Goal: Task Accomplishment & Management: Complete application form

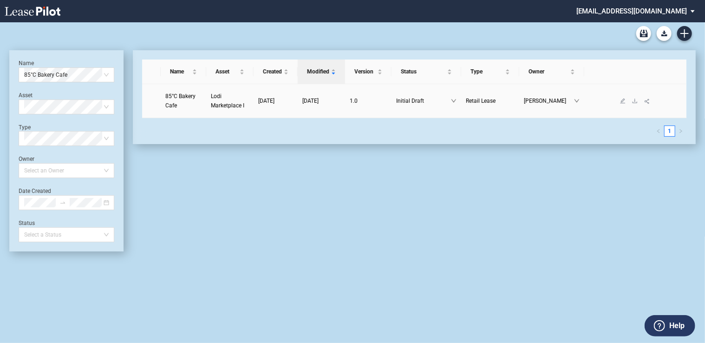
click at [222, 100] on link "Lodi Marketplace I" at bounding box center [230, 100] width 38 height 19
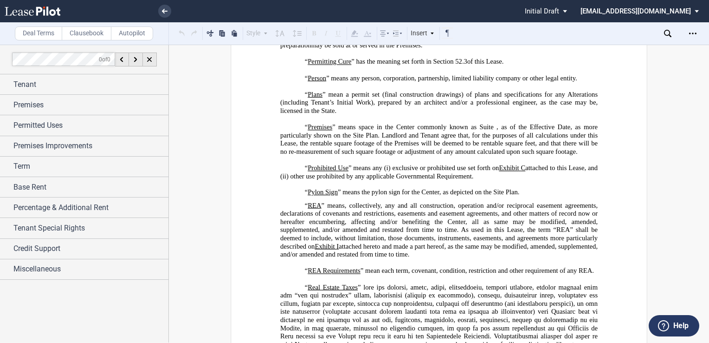
scroll to position [3043, 0]
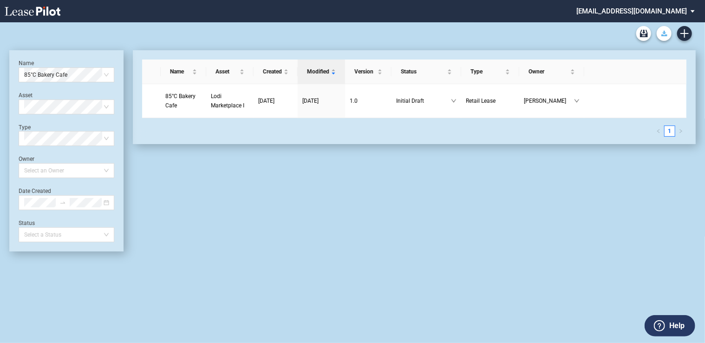
click at [664, 32] on use "Download Blank Form" at bounding box center [664, 34] width 6 height 6
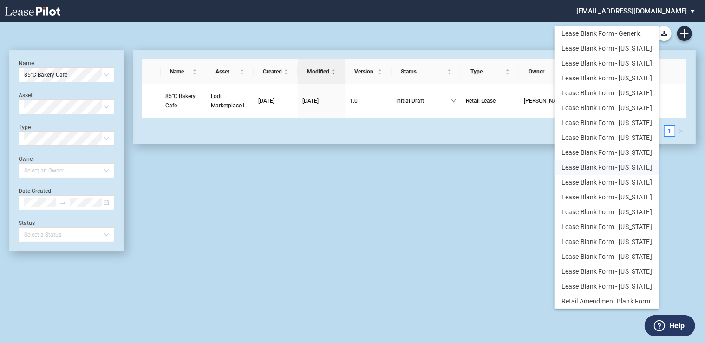
click at [630, 168] on button "Lease Blank Form - Florida" at bounding box center [606, 167] width 104 height 15
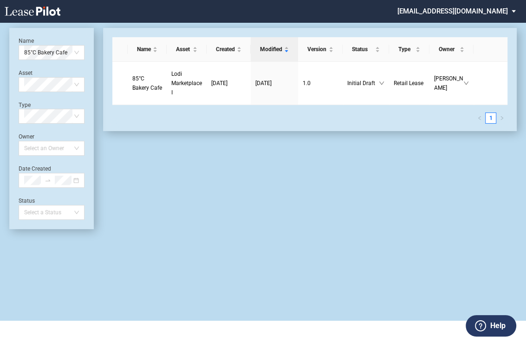
click at [444, 174] on div "Name Asset Created Modified Version Status Type Owner 85°C Bakery Cafe Lodi Mar…" at bounding box center [305, 128] width 423 height 201
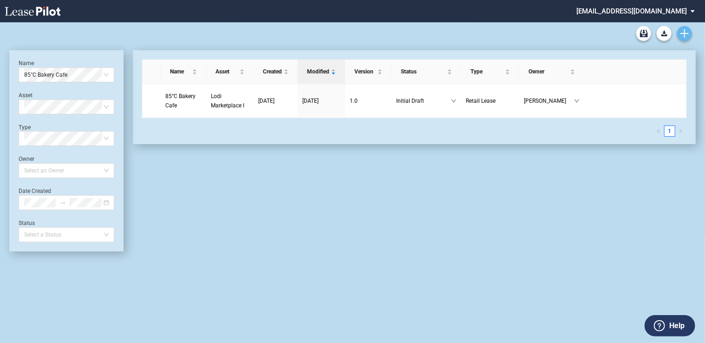
click at [684, 32] on use "Create new document" at bounding box center [684, 33] width 8 height 8
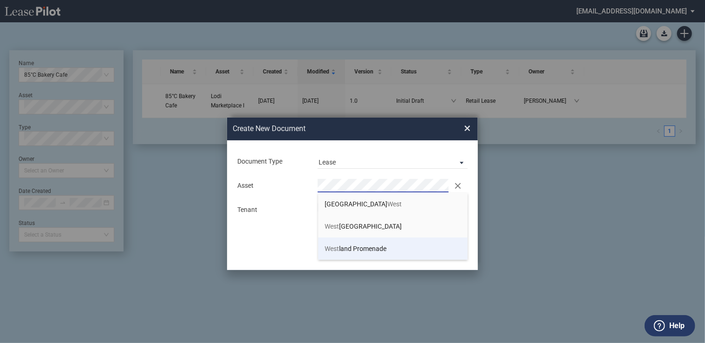
click at [364, 248] on span "West land Promenade" at bounding box center [356, 248] width 62 height 7
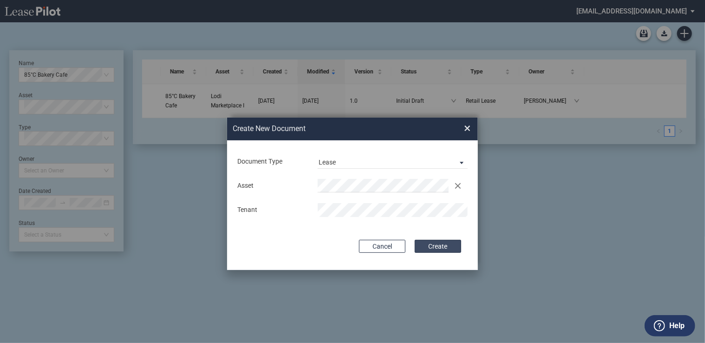
click at [440, 247] on button "Create" at bounding box center [438, 246] width 46 height 13
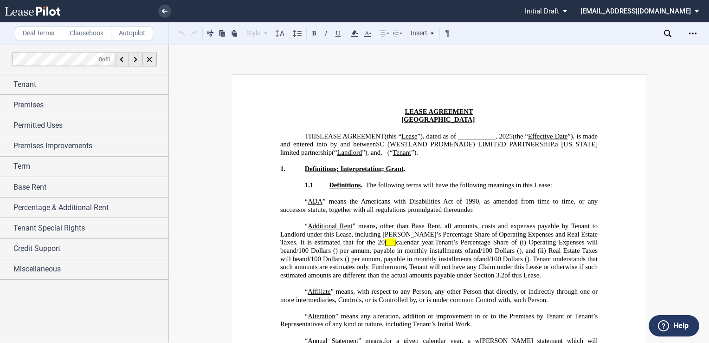
click at [488, 136] on span "”), dated as of ___________," at bounding box center [457, 136] width 80 height 8
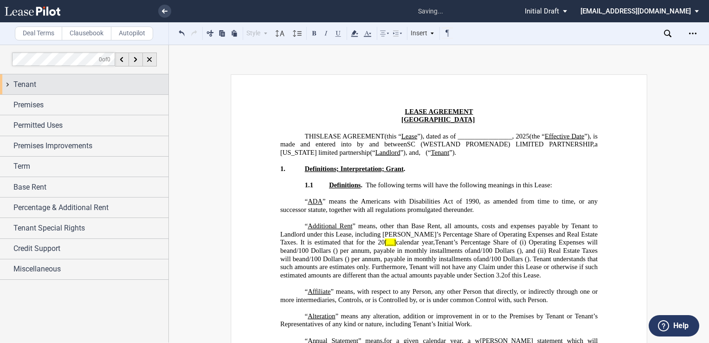
click at [86, 77] on div "Tenant" at bounding box center [84, 84] width 169 height 20
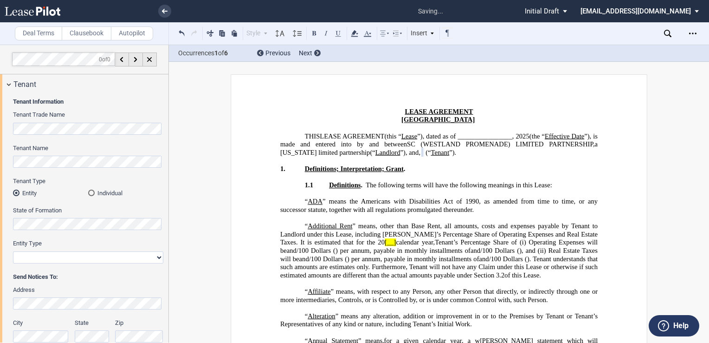
select select "limited liability company"
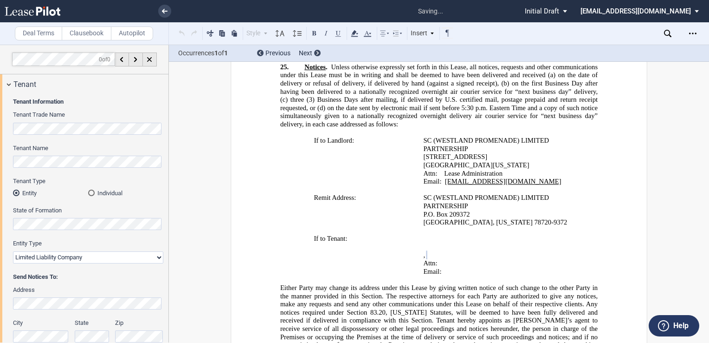
scroll to position [175, 0]
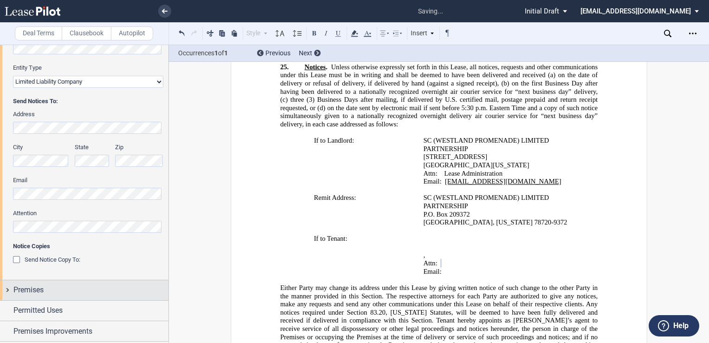
click at [73, 288] on div "Premises" at bounding box center [90, 289] width 155 height 11
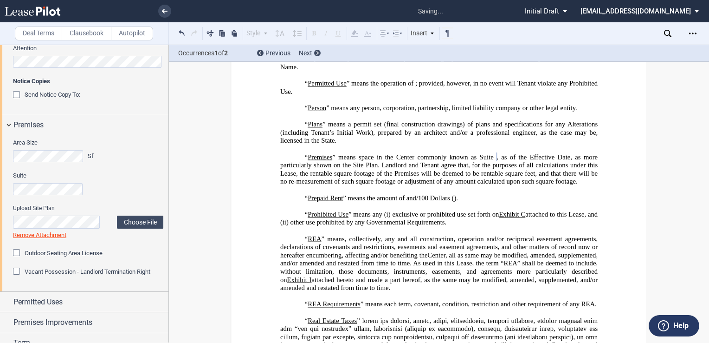
scroll to position [361, 0]
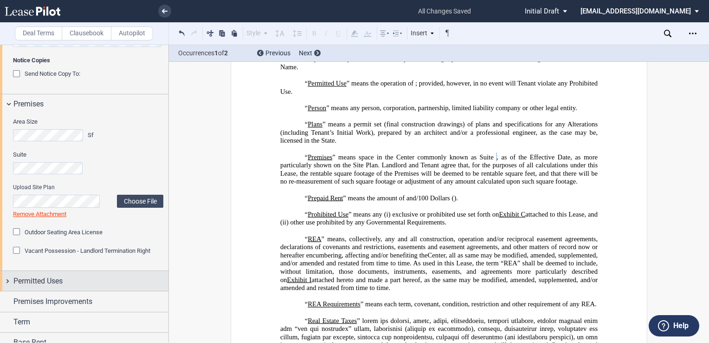
click at [46, 280] on span "Permitted Uses" at bounding box center [37, 280] width 49 height 11
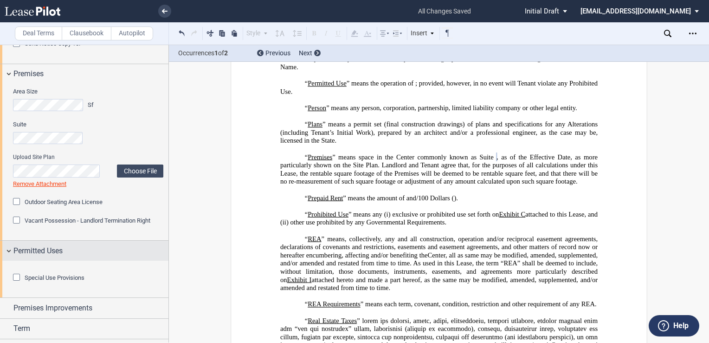
scroll to position [408, 0]
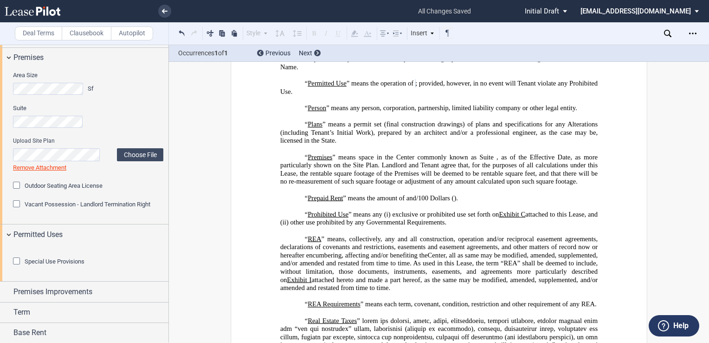
click at [8, 263] on div "Special Use Provisions Restaurant Usage Restaurant Usage" at bounding box center [84, 262] width 169 height 37
click at [403, 112] on span "” means any person, corporation, partnership, limited liability company or othe…" at bounding box center [451, 108] width 251 height 8
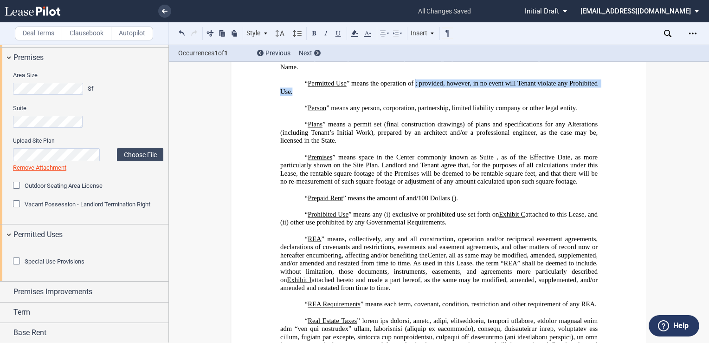
drag, startPoint x: 410, startPoint y: 165, endPoint x: 533, endPoint y: 157, distance: 123.3
click at [533, 96] on p "“ Permitted Use ” means the operation of ﻿ ﻿ ; provided, however, in no event w…" at bounding box center [439, 87] width 318 height 16
click at [388, 95] on span "; provided, however, in no event will Tenant violate any Prohibited Use." at bounding box center [439, 87] width 319 height 16
drag, startPoint x: 406, startPoint y: 165, endPoint x: 277, endPoint y: 165, distance: 129.0
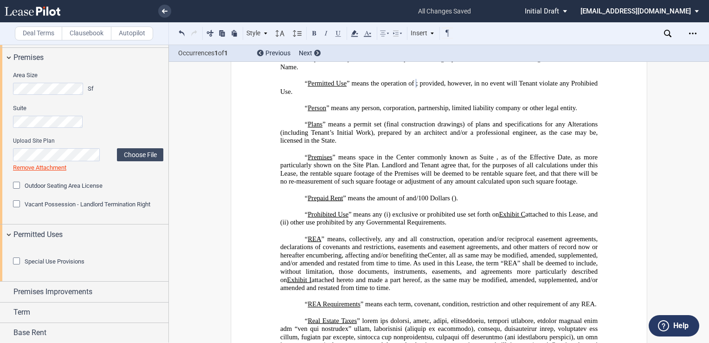
drag, startPoint x: 277, startPoint y: 165, endPoint x: 311, endPoint y: 164, distance: 34.4
click at [311, 95] on span "; provided, however, in no event will Tenant violate any Prohibied Use." at bounding box center [439, 87] width 319 height 16
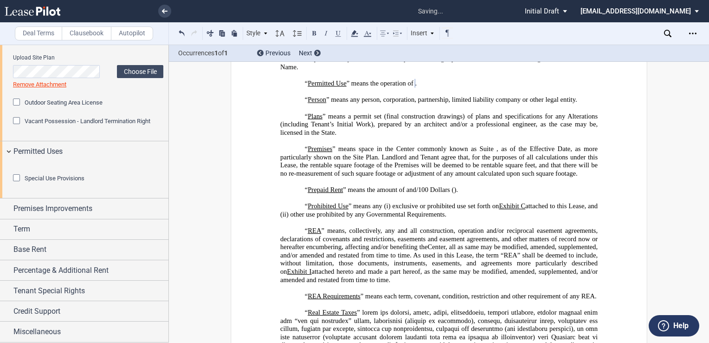
scroll to position [540, 0]
click at [87, 211] on span "Premises Improvements" at bounding box center [52, 208] width 79 height 11
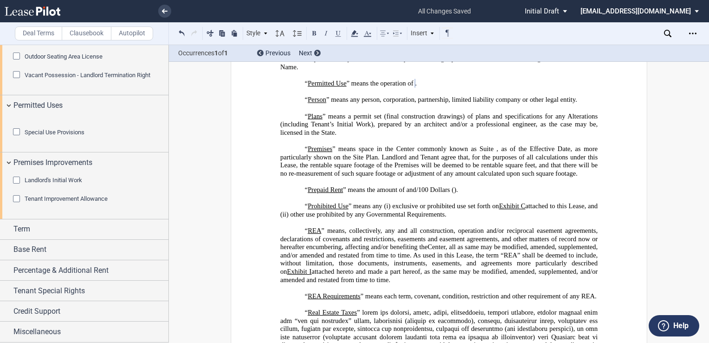
scroll to position [587, 0]
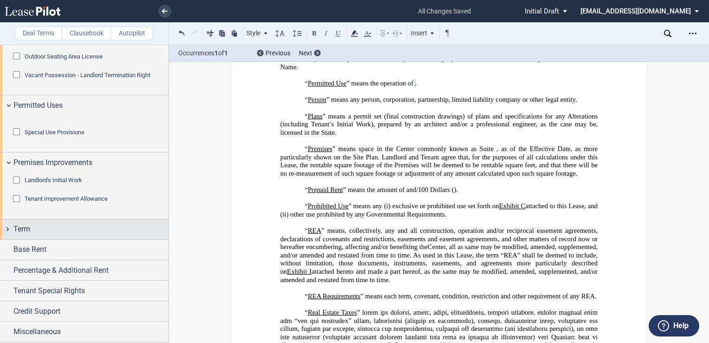
click at [79, 226] on div "Term" at bounding box center [90, 228] width 155 height 11
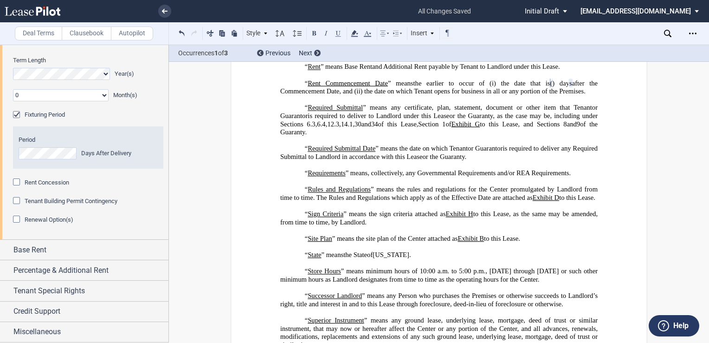
scroll to position [772, 0]
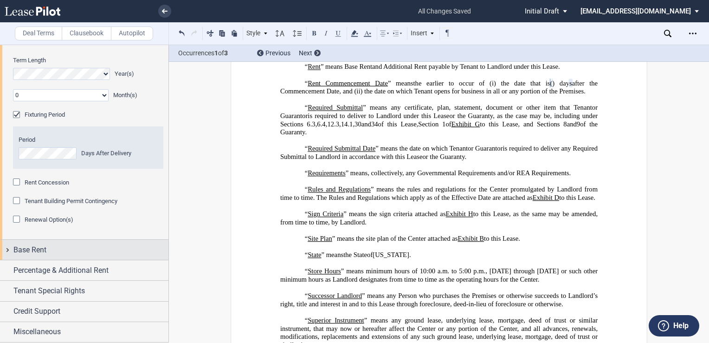
click at [35, 252] on span "Base Rent" at bounding box center [29, 249] width 33 height 11
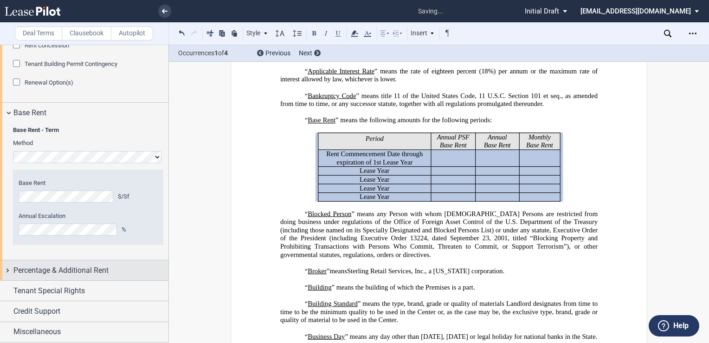
scroll to position [910, 0]
click at [114, 270] on div "Percentage & Additional Rent" at bounding box center [90, 270] width 155 height 11
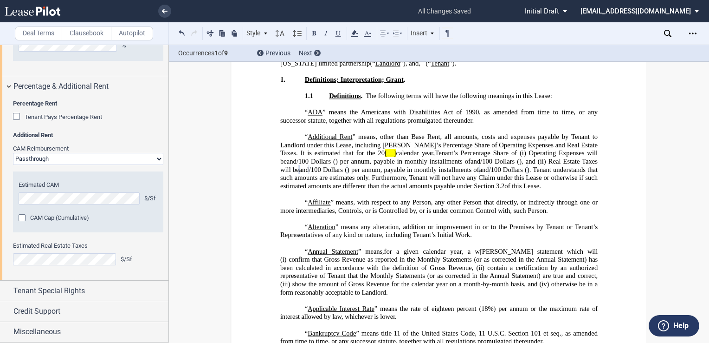
scroll to position [0, 0]
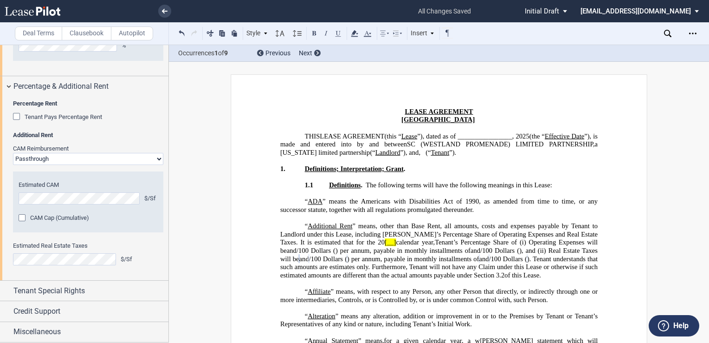
click at [385, 246] on span "[__]" at bounding box center [390, 242] width 11 height 8
click at [69, 291] on span "Tenant Special Rights" at bounding box center [48, 290] width 71 height 11
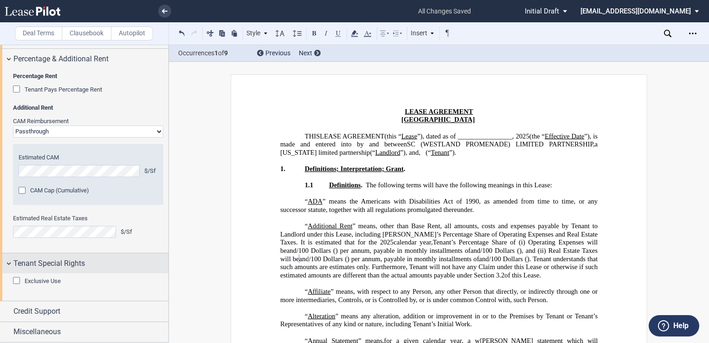
scroll to position [1121, 0]
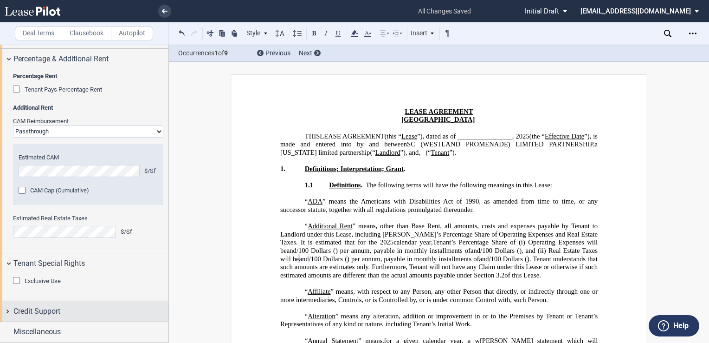
click at [59, 314] on span "Credit Support" at bounding box center [36, 310] width 47 height 11
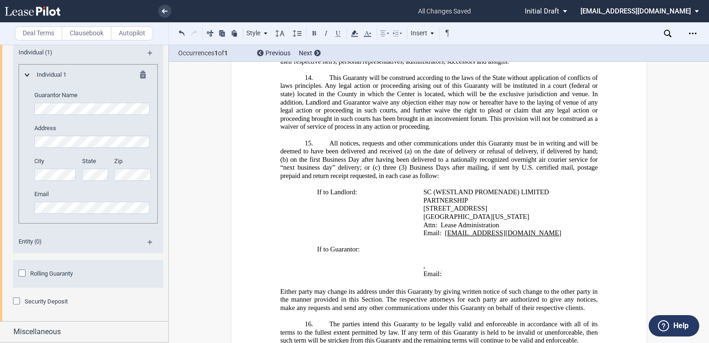
scroll to position [1439, 0]
click at [58, 301] on span "Security Deposit" at bounding box center [46, 301] width 43 height 7
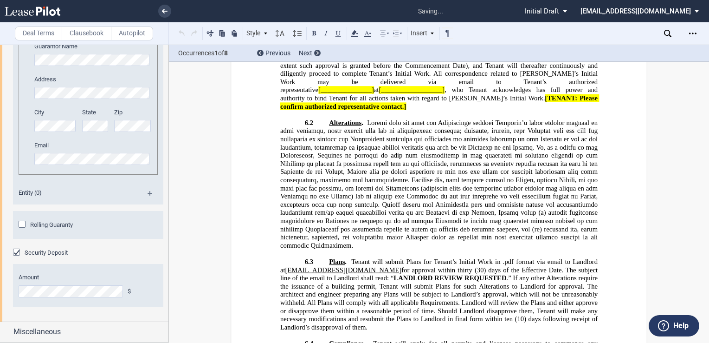
scroll to position [1488, 0]
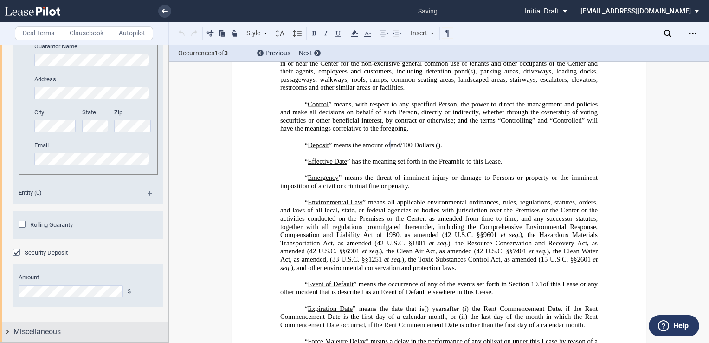
click at [56, 331] on span "Miscellaneous" at bounding box center [36, 331] width 47 height 11
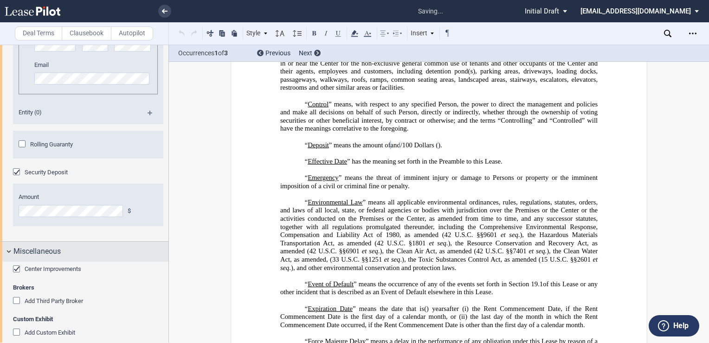
scroll to position [1579, 0]
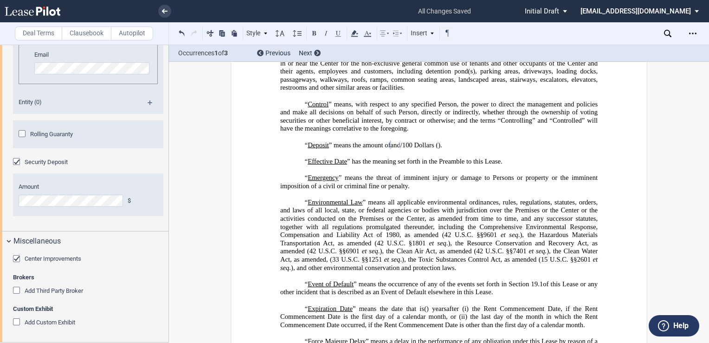
click at [52, 290] on span "Add Third Party Broker" at bounding box center [54, 290] width 58 height 7
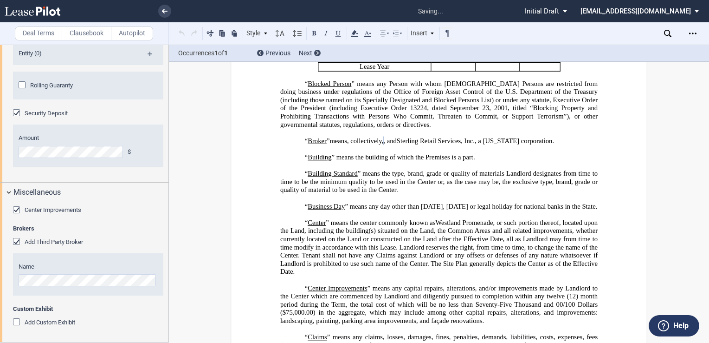
scroll to position [1628, 0]
click at [90, 32] on label "Clausebook" at bounding box center [87, 33] width 50 height 14
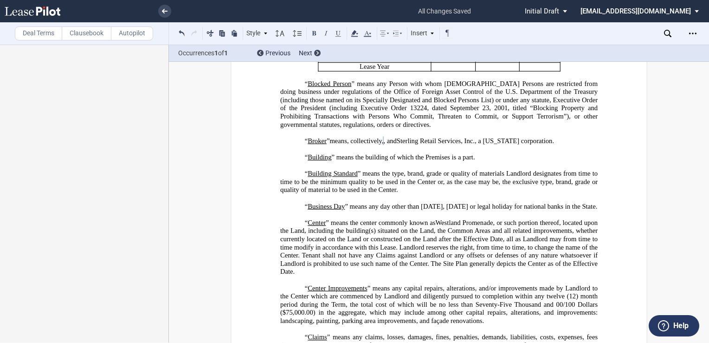
click at [79, 33] on label "Clausebook" at bounding box center [87, 33] width 50 height 14
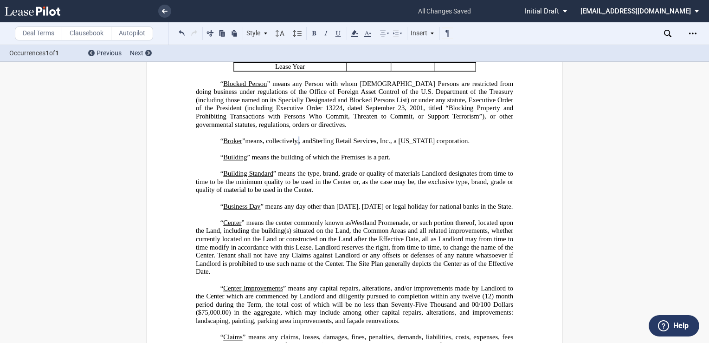
click at [79, 33] on label "Clausebook" at bounding box center [87, 33] width 50 height 14
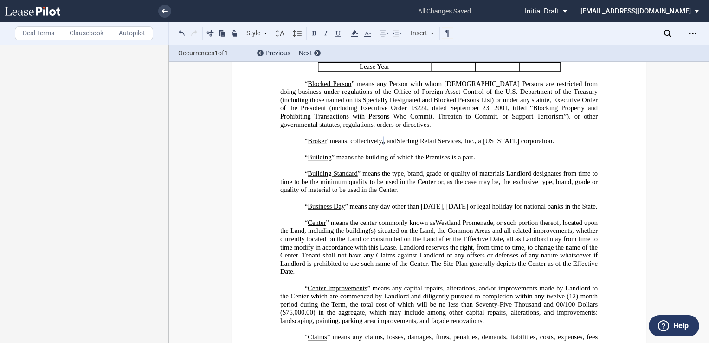
click at [464, 106] on span "” means any Person with whom [DEMOGRAPHIC_DATA] Persons are restricted from doi…" at bounding box center [439, 95] width 319 height 32
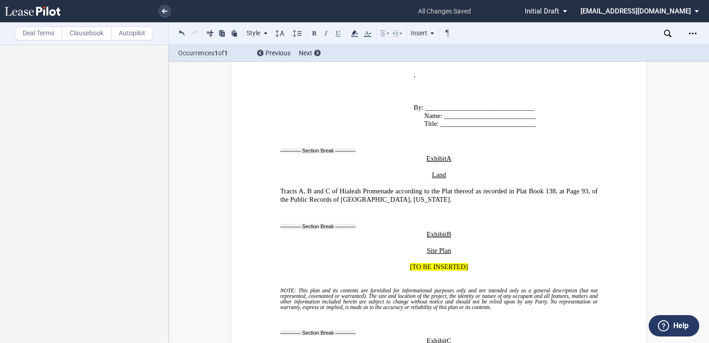
scroll to position [14782, 0]
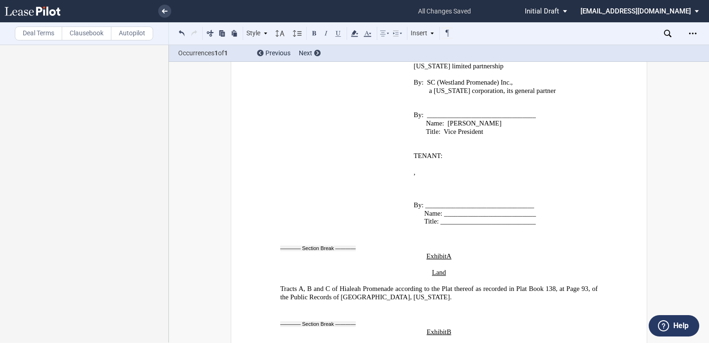
drag, startPoint x: 448, startPoint y: 159, endPoint x: 456, endPoint y: 159, distance: 7.9
click at [448, 217] on span "Title: ____________________________" at bounding box center [479, 221] width 111 height 8
drag, startPoint x: 533, startPoint y: 156, endPoint x: 443, endPoint y: 153, distance: 89.6
click at [443, 209] on span "Name: ___________________________" at bounding box center [480, 213] width 112 height 8
drag, startPoint x: 534, startPoint y: 164, endPoint x: 439, endPoint y: 164, distance: 95.2
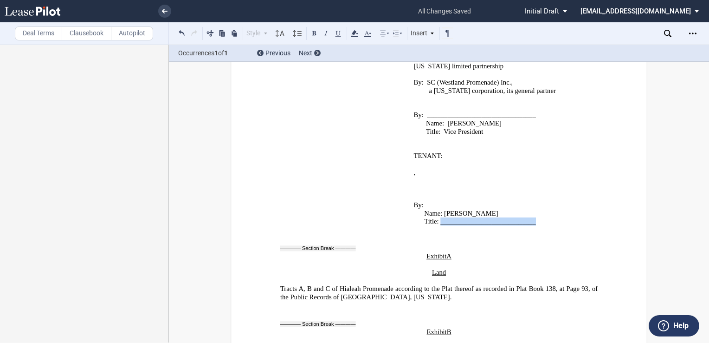
click at [439, 217] on p "Title: ____________________________" at bounding box center [504, 221] width 181 height 8
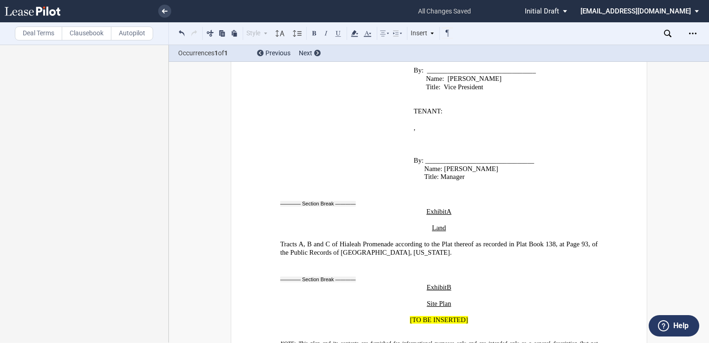
scroll to position [14828, 0]
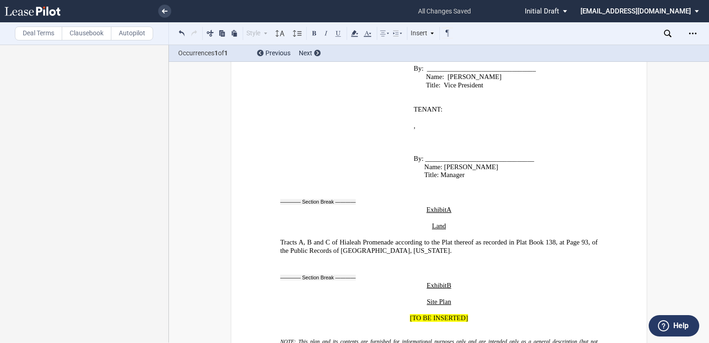
click at [37, 33] on label "Deal Terms" at bounding box center [38, 33] width 47 height 14
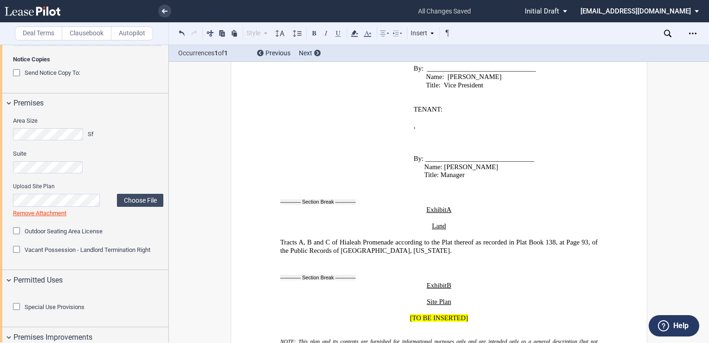
scroll to position [371, 0]
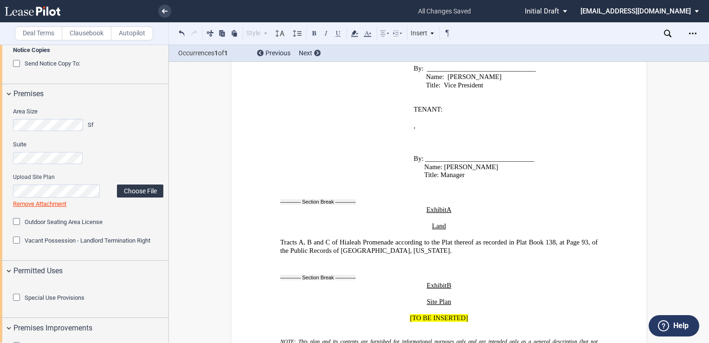
click at [131, 190] on label "Choose File" at bounding box center [140, 190] width 46 height 13
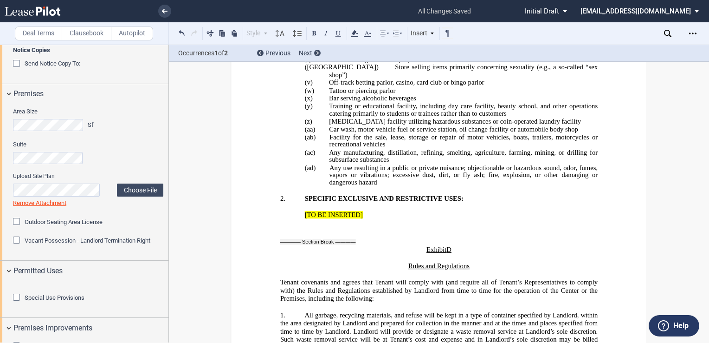
scroll to position [15943, 0]
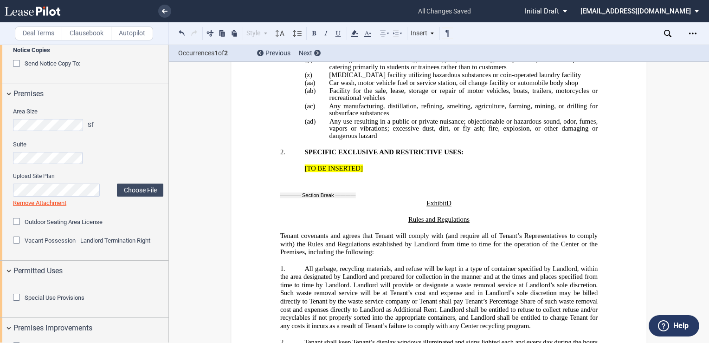
click at [315, 156] on p "﻿" at bounding box center [439, 160] width 318 height 8
click at [312, 156] on p "﻿" at bounding box center [439, 160] width 318 height 8
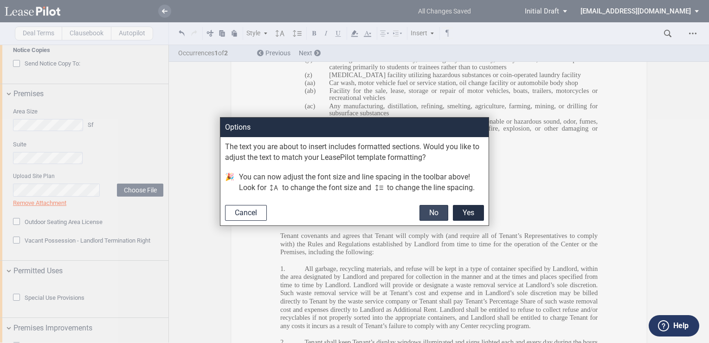
click at [438, 216] on button "No" at bounding box center [434, 213] width 29 height 16
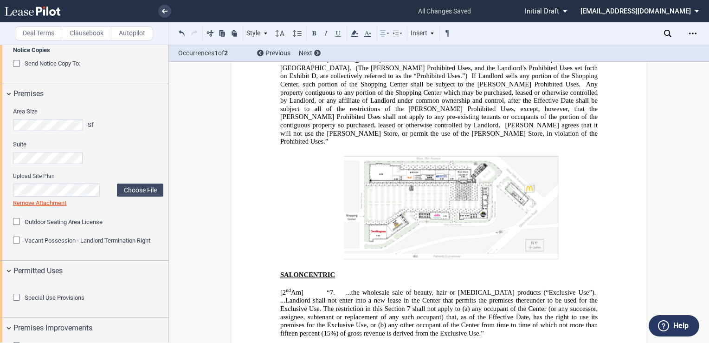
scroll to position [22998, 0]
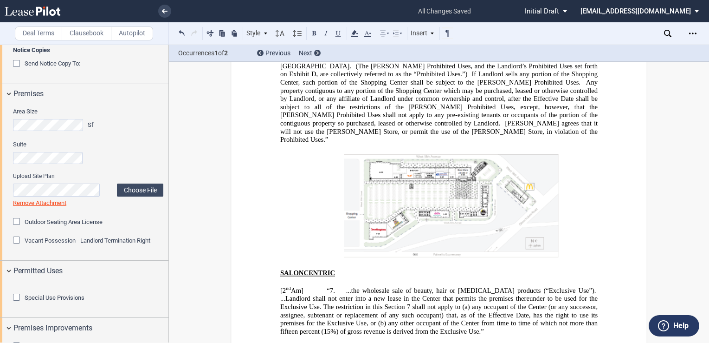
click at [530, 342] on p "SLICK CITY [PROCESSING LEASE FOR SIGNATURE 9-18-25]" at bounding box center [439, 348] width 318 height 8
drag, startPoint x: 526, startPoint y: 153, endPoint x: 369, endPoint y: 157, distance: 157.4
click at [369, 342] on p "SLICK CITY [PROCESSING LEASE FOR SIGNATURE 9-18-25]" at bounding box center [439, 348] width 318 height 8
click at [437, 342] on span "[PROCESSING LEASE FOR SIGNATURE 9-18-25]" at bounding box center [481, 348] width 155 height 8
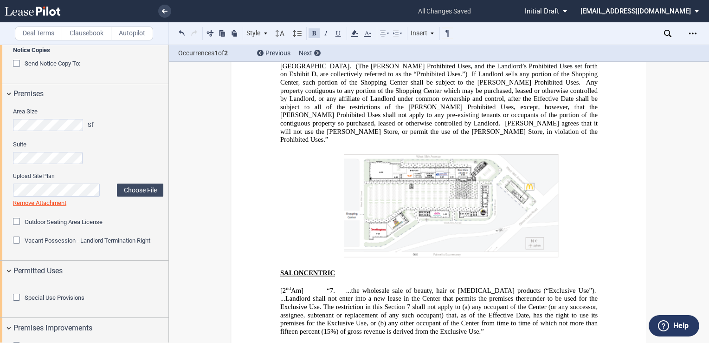
drag, startPoint x: 523, startPoint y: 153, endPoint x: 367, endPoint y: 154, distance: 156.0
click at [367, 342] on p "SLICK CITY [PROCESSING LEASE FOR SIGNATURE 9-18-25]" at bounding box center [439, 348] width 318 height 8
drag, startPoint x: 367, startPoint y: 154, endPoint x: 413, endPoint y: 155, distance: 46.4
click at [413, 342] on span "[PROCESSING LEASE FOR SIGNATURE 9-18-25]" at bounding box center [481, 348] width 155 height 8
drag, startPoint x: 321, startPoint y: 278, endPoint x: 283, endPoint y: 150, distance: 132.9
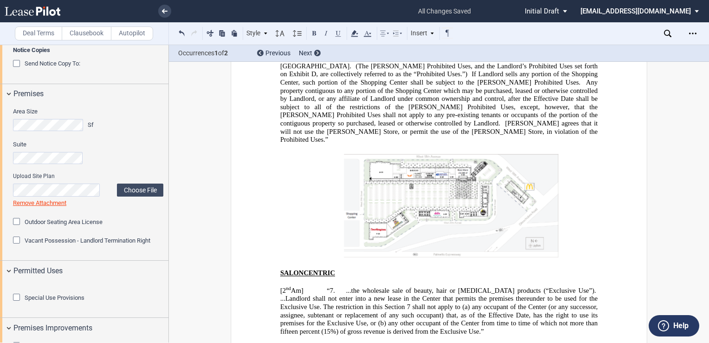
drag, startPoint x: 277, startPoint y: 146, endPoint x: 340, endPoint y: 302, distance: 167.8
click at [370, 31] on icon at bounding box center [367, 33] width 11 height 11
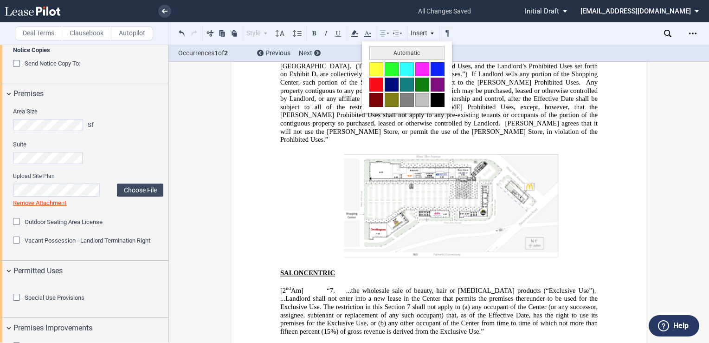
click at [438, 100] on button at bounding box center [438, 100] width 14 height 14
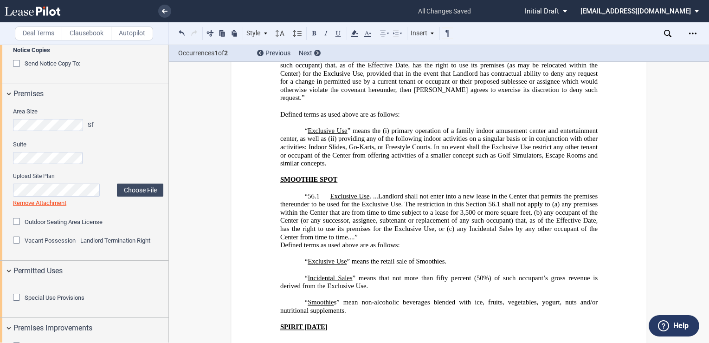
scroll to position [23323, 0]
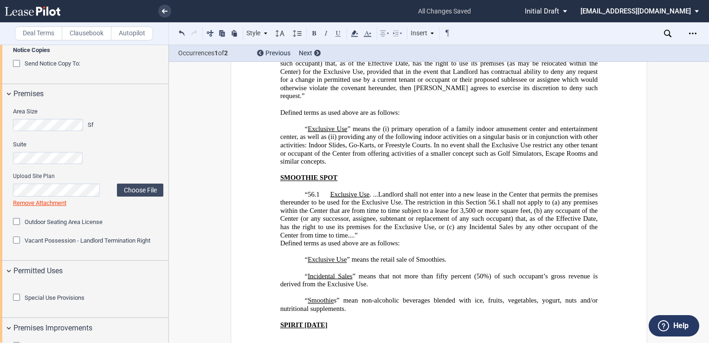
click at [361, 333] on p "﻿" at bounding box center [439, 337] width 318 height 8
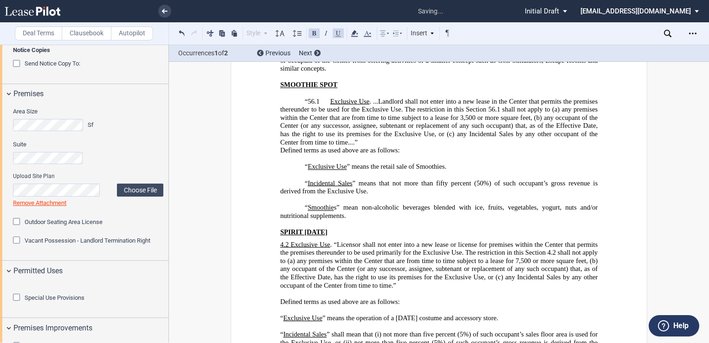
scroll to position [23416, 0]
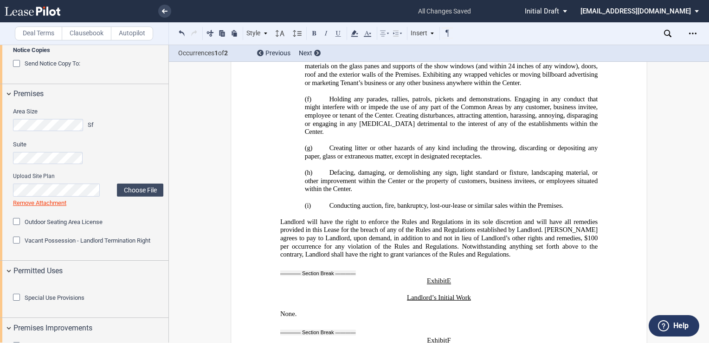
scroll to position [24298, 0]
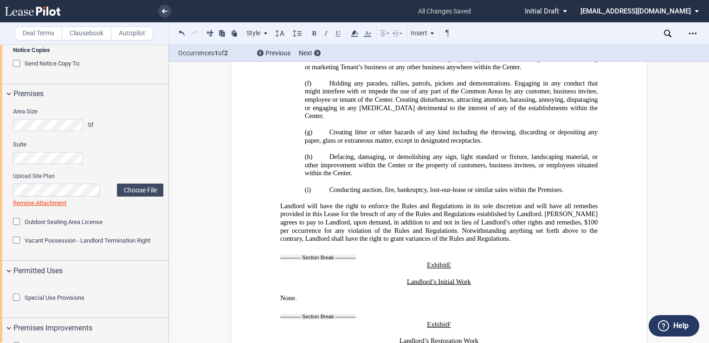
click at [77, 35] on label "Clausebook" at bounding box center [87, 33] width 50 height 14
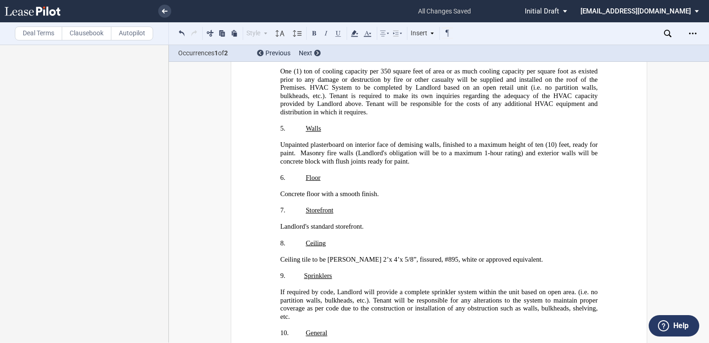
scroll to position [24762, 0]
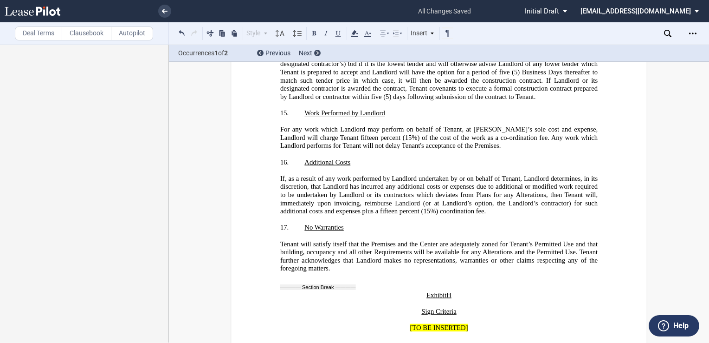
scroll to position [25969, 0]
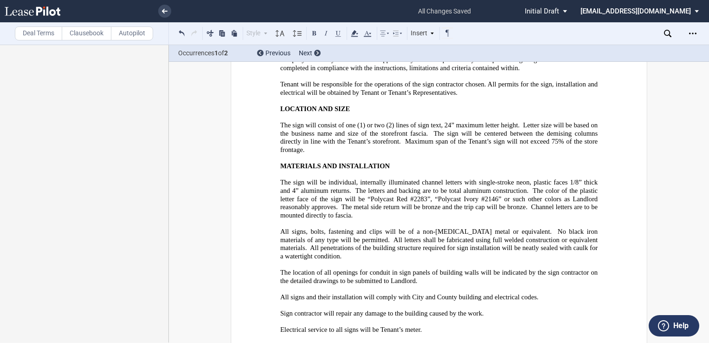
scroll to position [26434, 0]
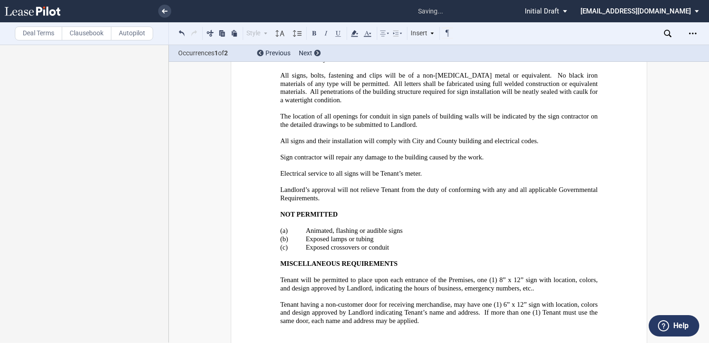
scroll to position [26573, 0]
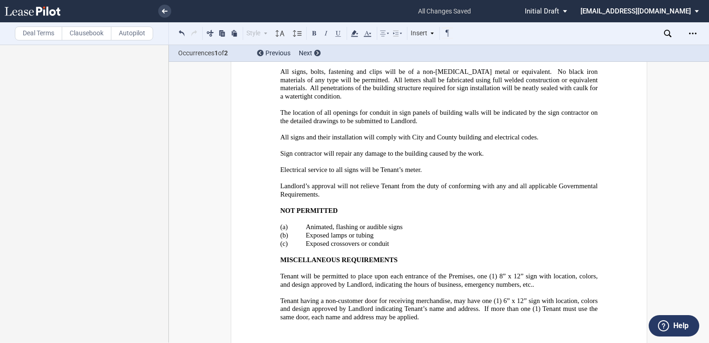
drag, startPoint x: 446, startPoint y: 177, endPoint x: 425, endPoint y: 177, distance: 20.9
click at [351, 32] on icon at bounding box center [354, 33] width 11 height 11
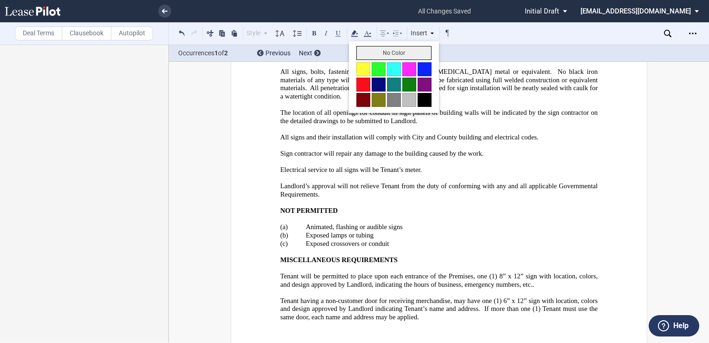
click at [364, 49] on button "No Color" at bounding box center [394, 53] width 75 height 14
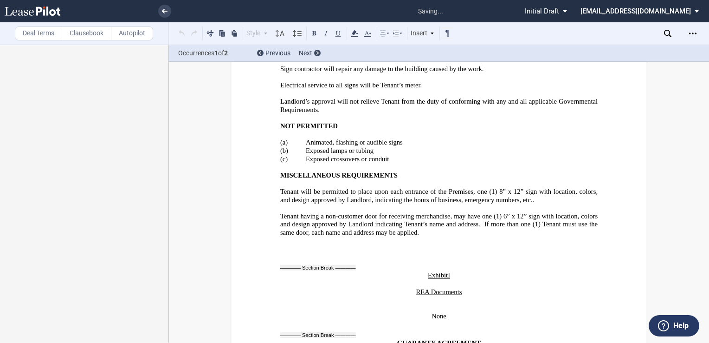
scroll to position [26666, 0]
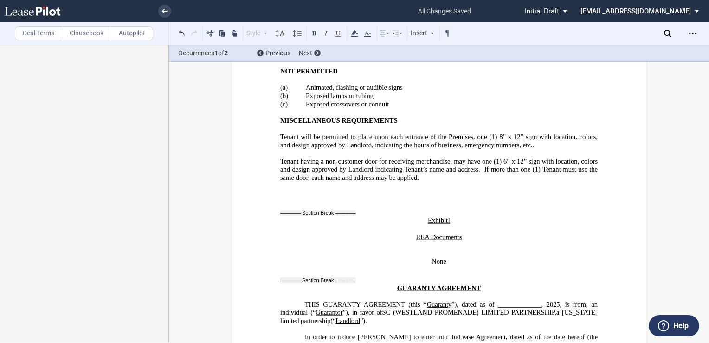
scroll to position [26712, 0]
click at [381, 300] on span ", an individual" at bounding box center [439, 308] width 319 height 16
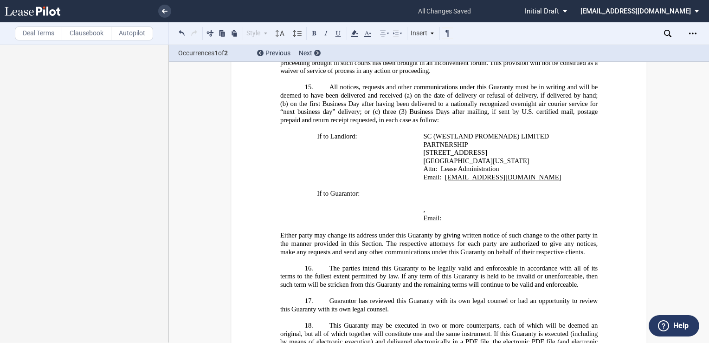
scroll to position [27886, 0]
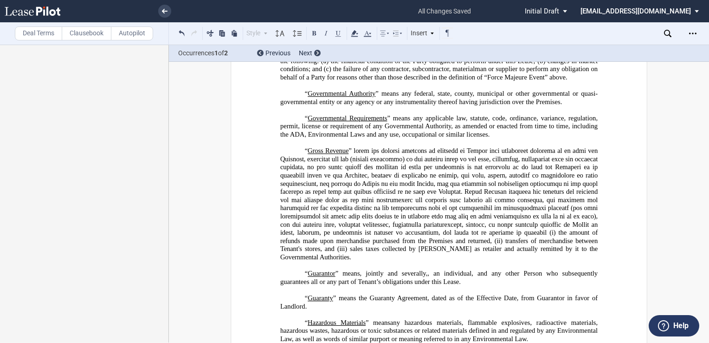
scroll to position [1242, 0]
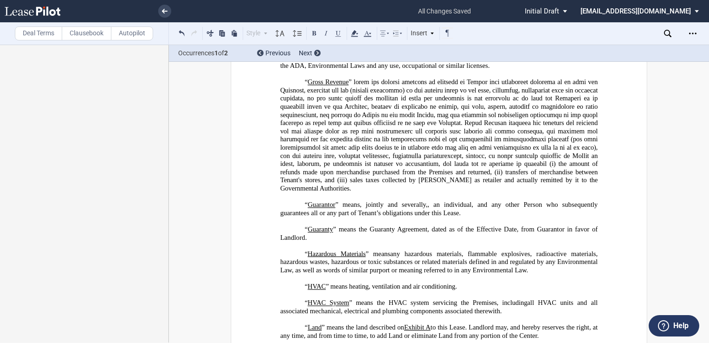
click at [472, 208] on span ", an individual" at bounding box center [450, 205] width 44 height 8
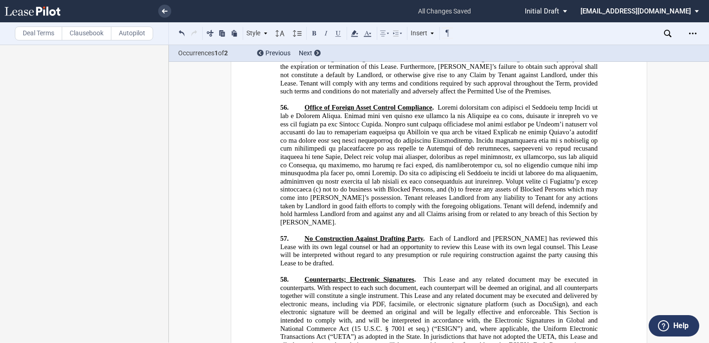
scroll to position [13943, 0]
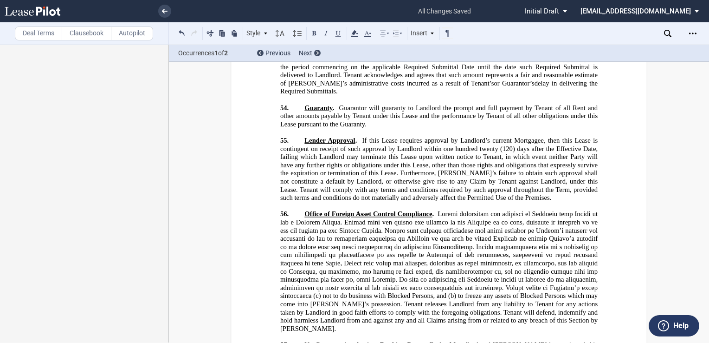
click at [305, 136] on span "Lender Approval" at bounding box center [330, 140] width 51 height 8
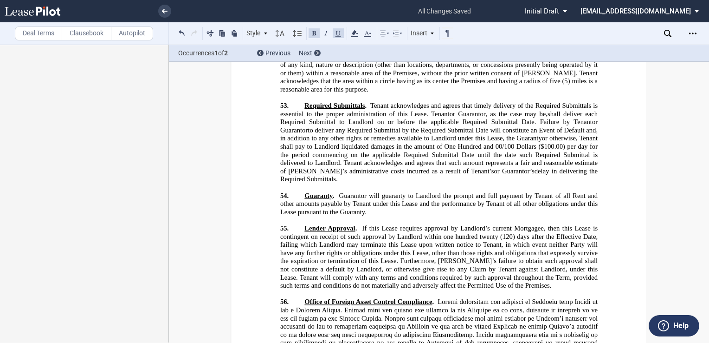
scroll to position [13850, 0]
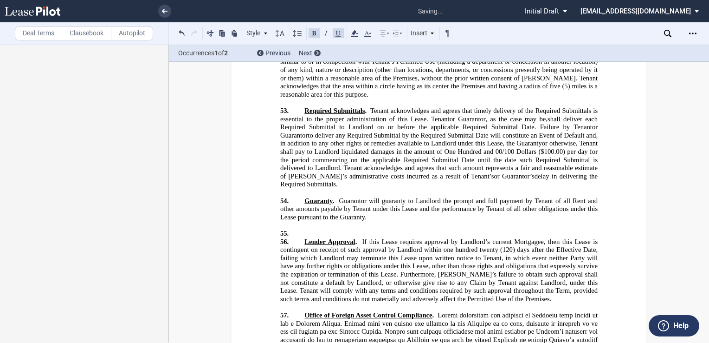
click at [305, 229] on p "55. ﻿" at bounding box center [439, 233] width 318 height 8
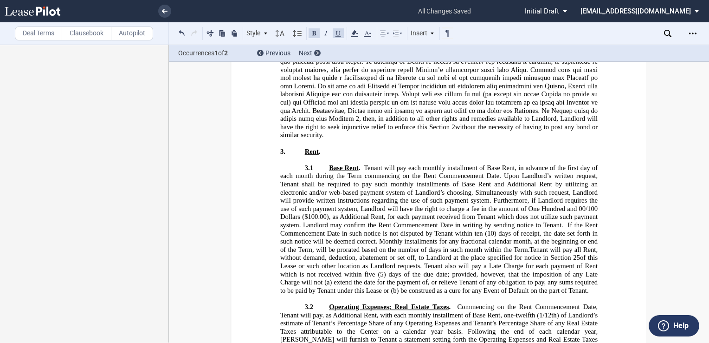
scroll to position [3770, 0]
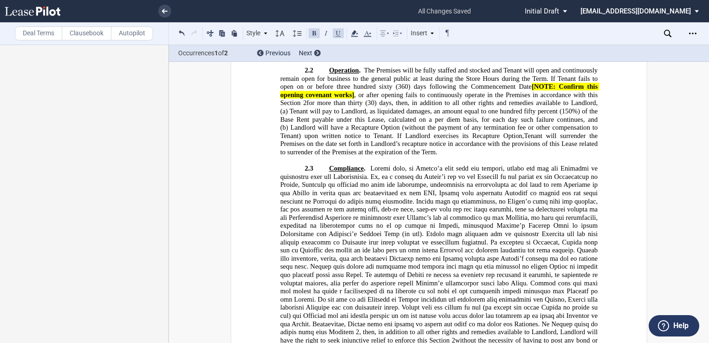
click at [351, 98] on span "[NOTE: Confirm this opening covenant works]" at bounding box center [439, 91] width 319 height 16
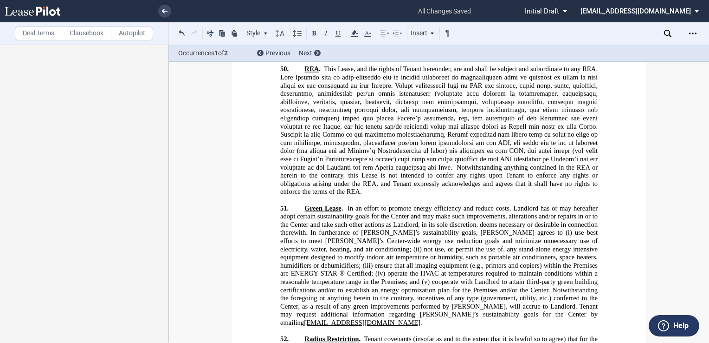
scroll to position [13603, 0]
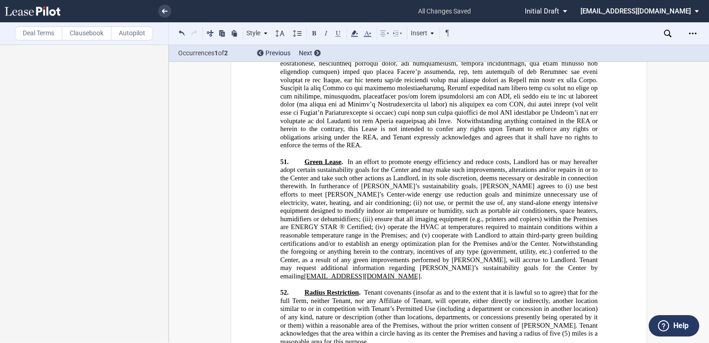
click at [514, 288] on span "Tenant covenants (insofar as and to the extent that it is lawful so to agree) t…" at bounding box center [439, 312] width 319 height 49
click at [566, 329] on span "(5) miles is a reasonable area for this purpose." at bounding box center [439, 337] width 319 height 16
drag, startPoint x: 568, startPoint y: 283, endPoint x: 548, endPoint y: 282, distance: 20.0
click at [548, 288] on span "Radius Restriction . Tenant covenants (insofar as and to the extent that it is …" at bounding box center [439, 316] width 319 height 57
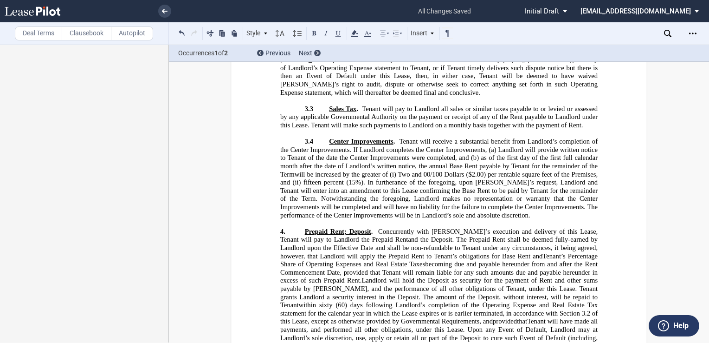
scroll to position [4579, 0]
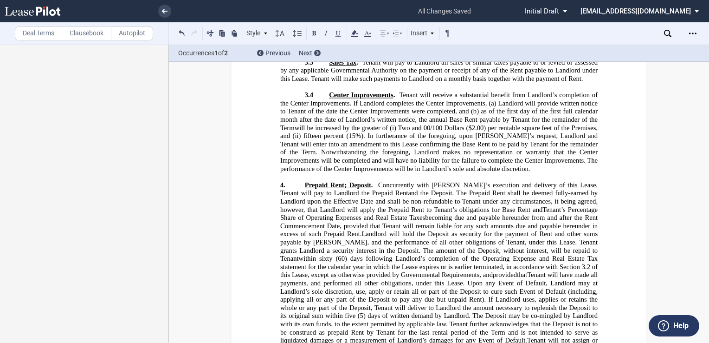
click at [83, 31] on label "Clausebook" at bounding box center [87, 33] width 50 height 14
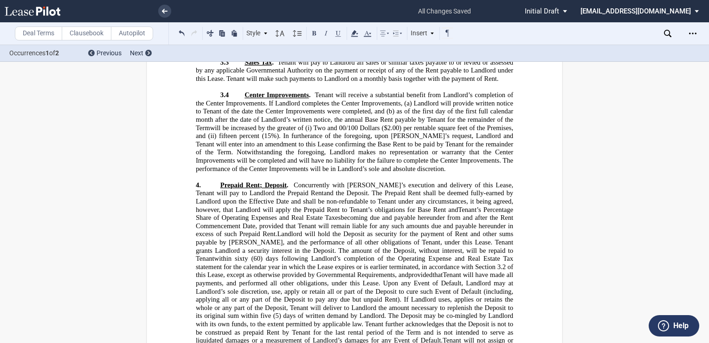
click at [82, 31] on label "Clausebook" at bounding box center [87, 33] width 50 height 14
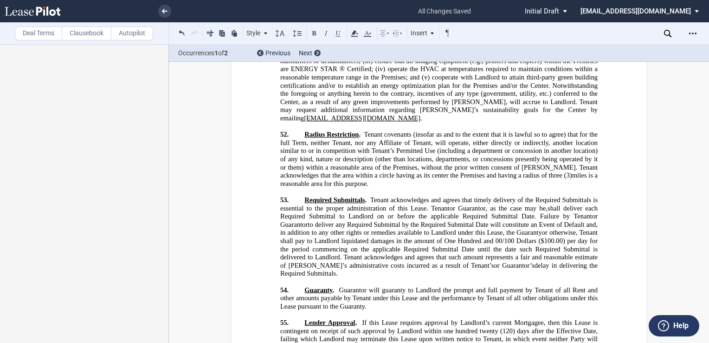
scroll to position [13784, 0]
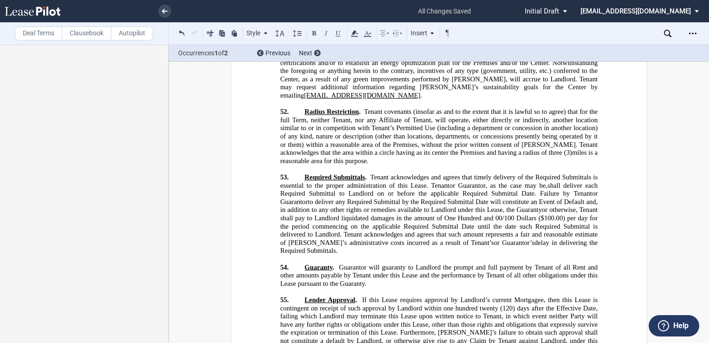
click at [305, 263] on span "Guaranty" at bounding box center [319, 267] width 28 height 8
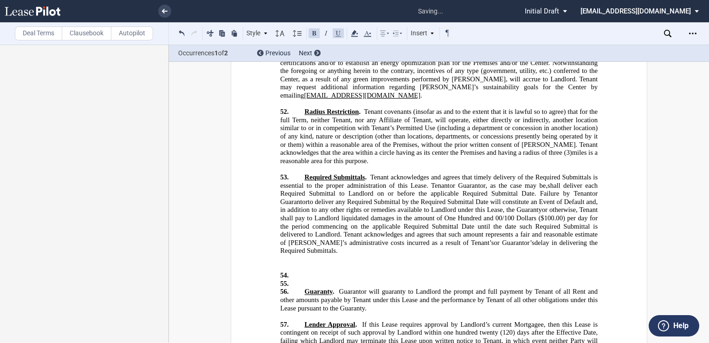
click at [300, 279] on p "55. ﻿" at bounding box center [439, 283] width 318 height 8
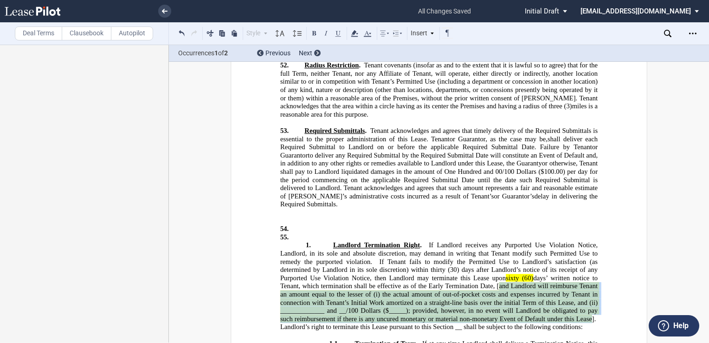
drag, startPoint x: 590, startPoint y: 270, endPoint x: 496, endPoint y: 236, distance: 99.7
click at [496, 241] on span "﻿ 1. Landlord Termination Right . If Landlord receives any Purported Use Violat…" at bounding box center [439, 286] width 319 height 90
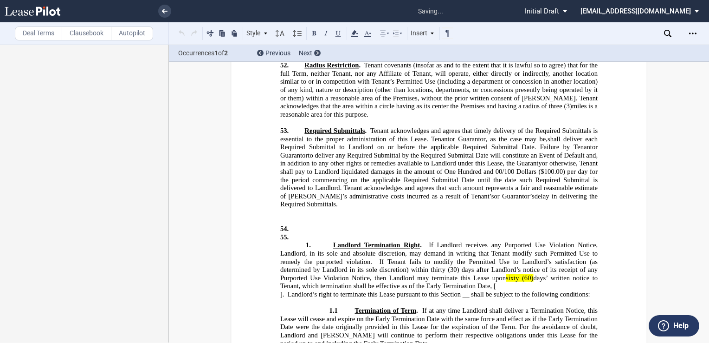
scroll to position [13828, 0]
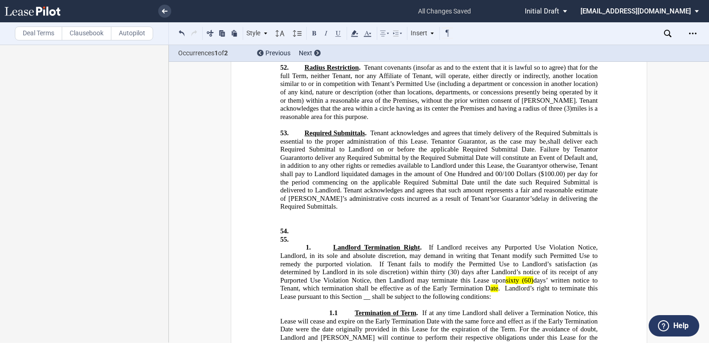
click at [532, 246] on p "﻿ 1. Landlord Termination Right . If Landlord receives any Purported Use Violat…" at bounding box center [439, 271] width 318 height 57
click at [503, 284] on span "Landlord’s right to terminate this Lease pursuant to this Section __ shall be s…" at bounding box center [439, 292] width 319 height 16
click at [362, 284] on span "Landlord’s right to terminate this Lease pursuant to this Section __ shall be s…" at bounding box center [439, 292] width 319 height 16
click at [329, 243] on span at bounding box center [324, 247] width 18 height 8
click at [333, 243] on span "Landlord Termination Right" at bounding box center [376, 247] width 87 height 8
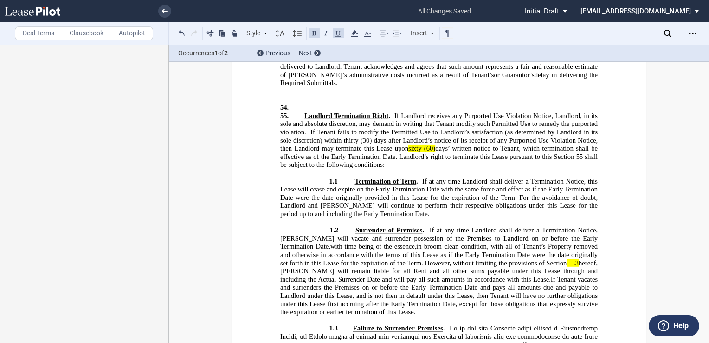
scroll to position [13967, 0]
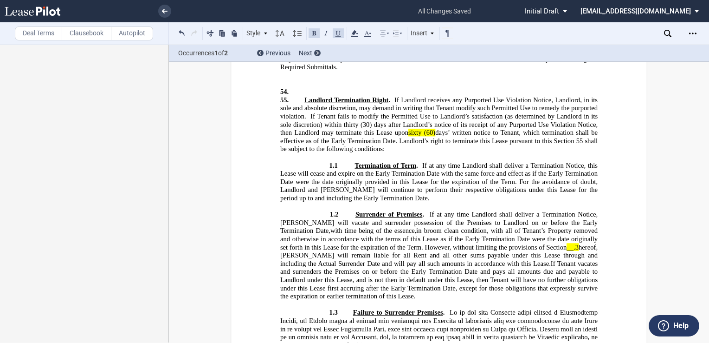
click at [529, 243] on span "However, without limiting the provisions of Section" at bounding box center [496, 247] width 142 height 8
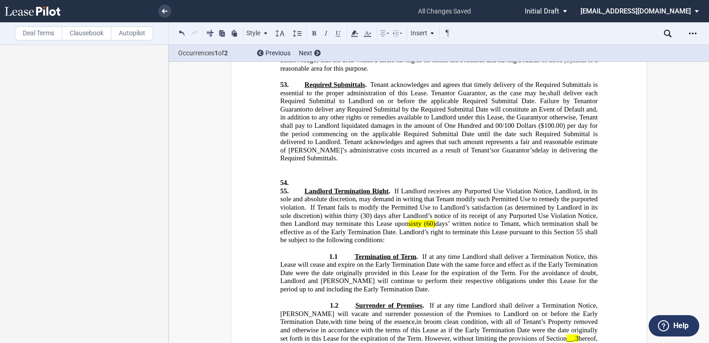
scroll to position [13874, 0]
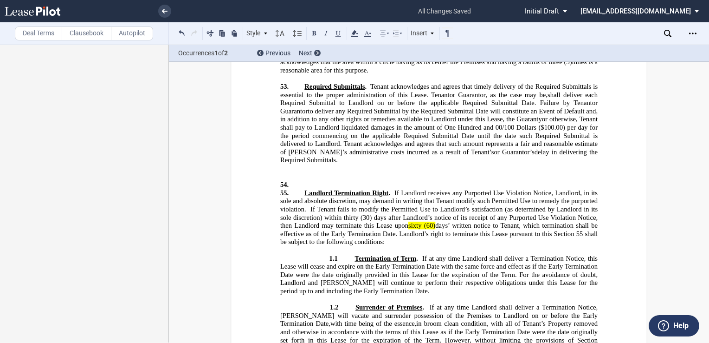
click at [330, 254] on span "1.1" at bounding box center [334, 258] width 8 height 8
click at [330, 303] on span "1.2" at bounding box center [334, 307] width 8 height 8
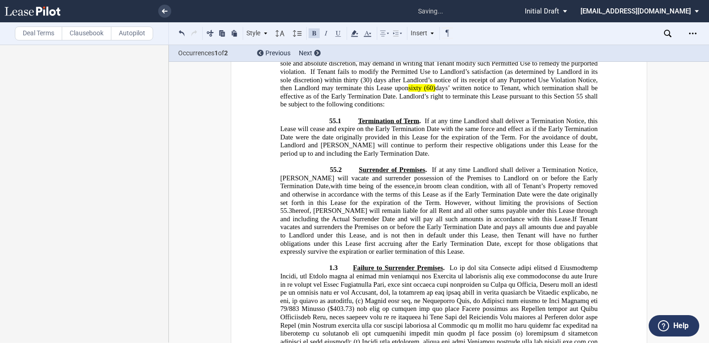
scroll to position [14013, 0]
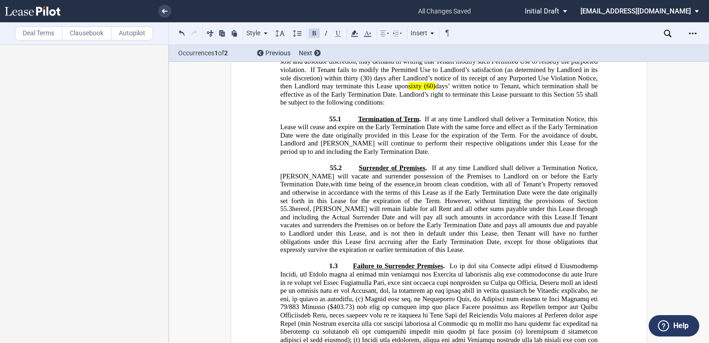
click at [330, 262] on span "1.3" at bounding box center [334, 266] width 8 height 8
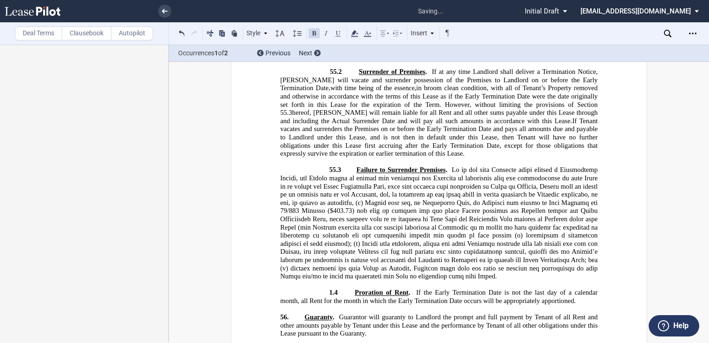
scroll to position [14153, 0]
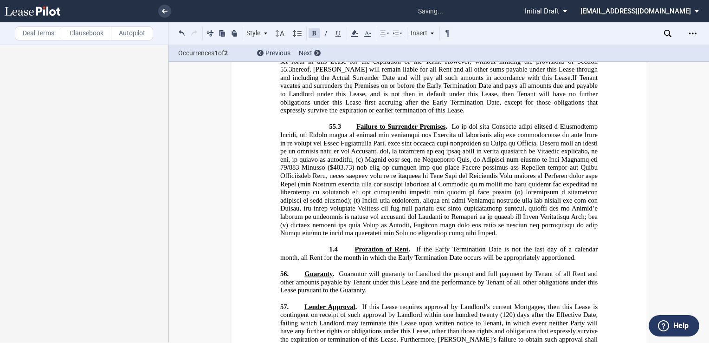
click at [330, 245] on span "1.4" at bounding box center [334, 249] width 8 height 8
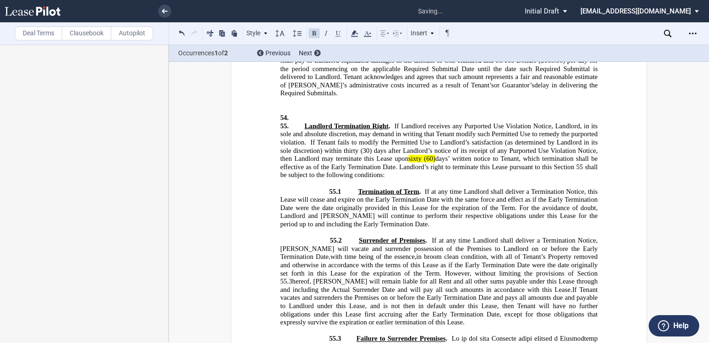
scroll to position [13920, 0]
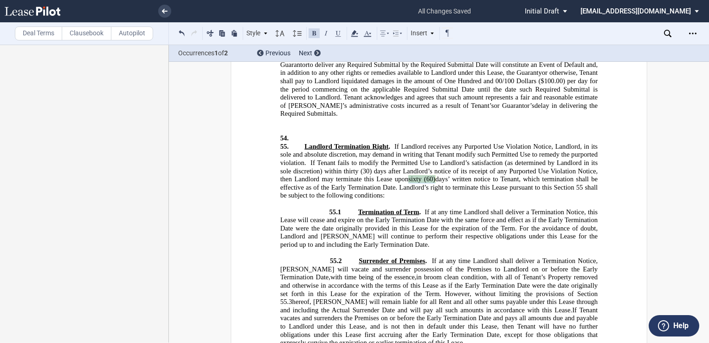
drag, startPoint x: 433, startPoint y: 128, endPoint x: 405, endPoint y: 125, distance: 27.9
click at [405, 143] on span "Landlord Termination Right . If Landlord receives any Purported Use Violation N…" at bounding box center [439, 167] width 319 height 49
click at [353, 35] on icon at bounding box center [354, 33] width 11 height 11
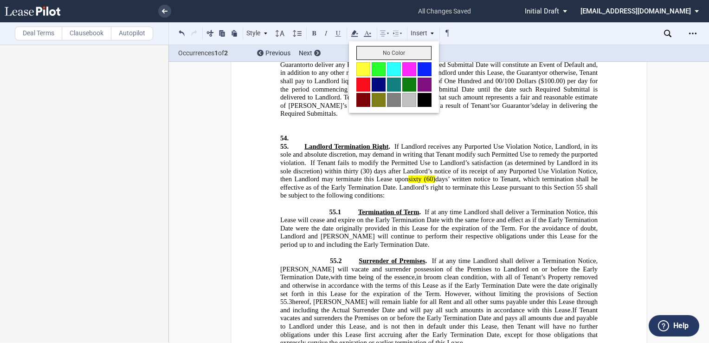
click at [363, 51] on button "No Color" at bounding box center [394, 53] width 75 height 14
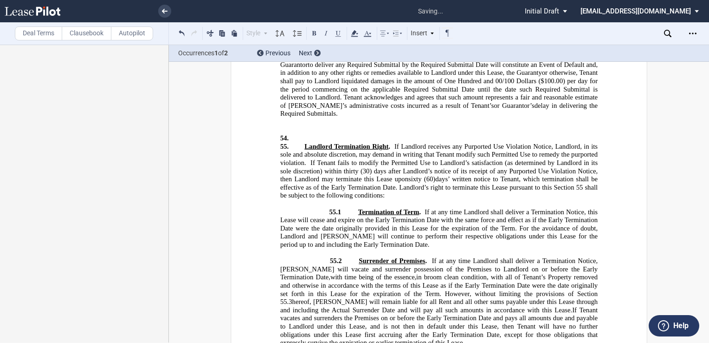
click at [364, 159] on span "If Tenant fails to modify the Permitted Use to Landlord’s satisfaction (as dete…" at bounding box center [439, 171] width 319 height 24
click at [303, 134] on p "54. ﻿" at bounding box center [439, 138] width 318 height 8
click at [301, 143] on p "55. ﻿ Landlord Termination Right . If Landlord receives any Purported Use Viola…" at bounding box center [439, 171] width 318 height 57
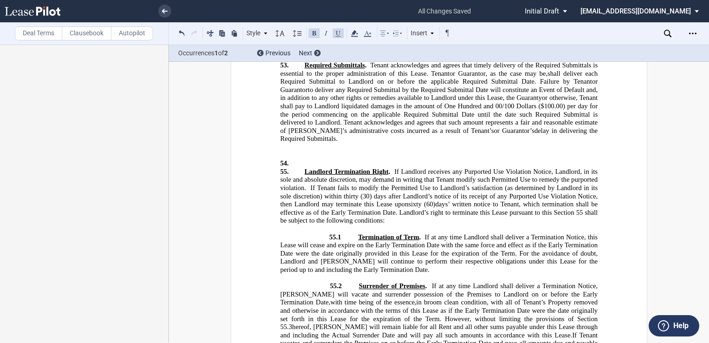
scroll to position [13874, 0]
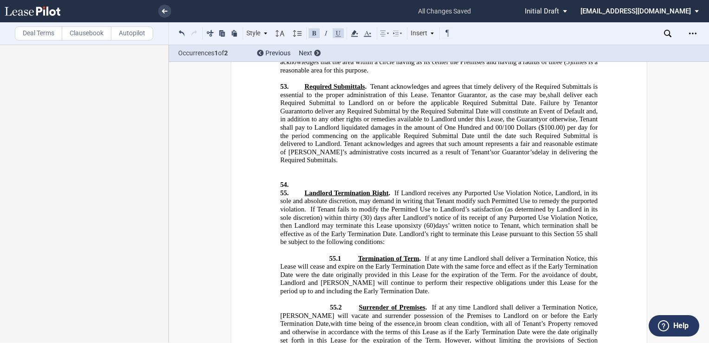
click at [302, 164] on p "﻿" at bounding box center [439, 168] width 318 height 8
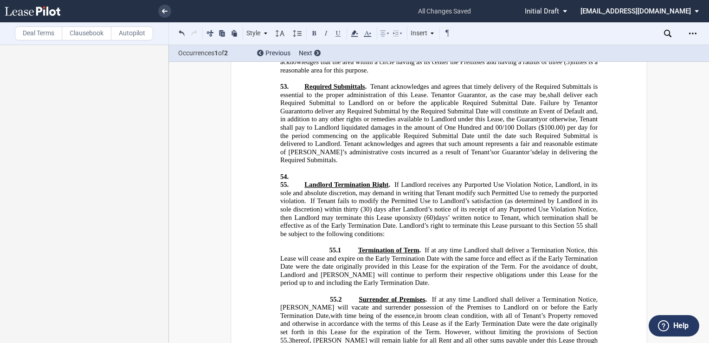
click at [299, 181] on p "55. ﻿ Landlord Termination Right . If Landlord receives any Purported Use Viola…" at bounding box center [439, 209] width 318 height 57
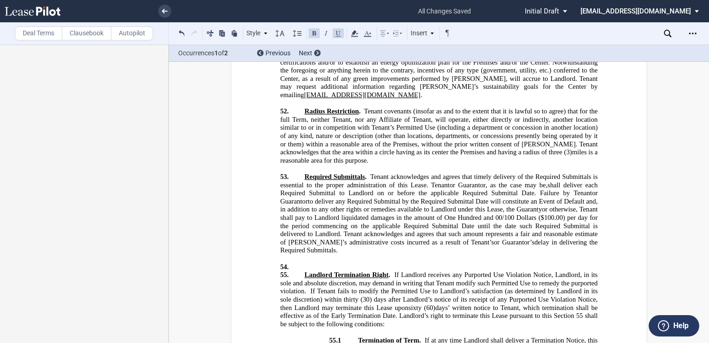
scroll to position [13781, 0]
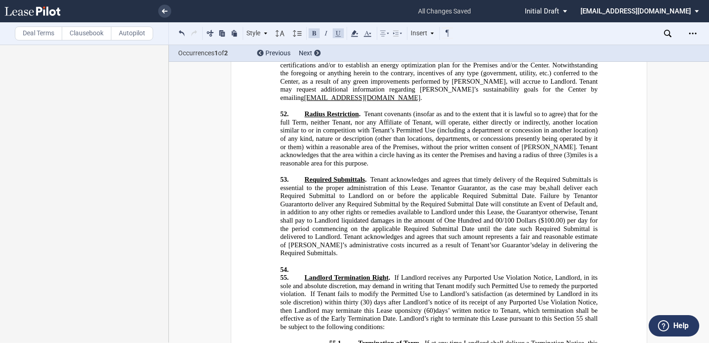
click at [306, 257] on p "﻿" at bounding box center [439, 261] width 318 height 8
click at [294, 257] on p "﻿" at bounding box center [439, 261] width 318 height 8
click at [296, 265] on p "54. ﻿" at bounding box center [439, 269] width 318 height 8
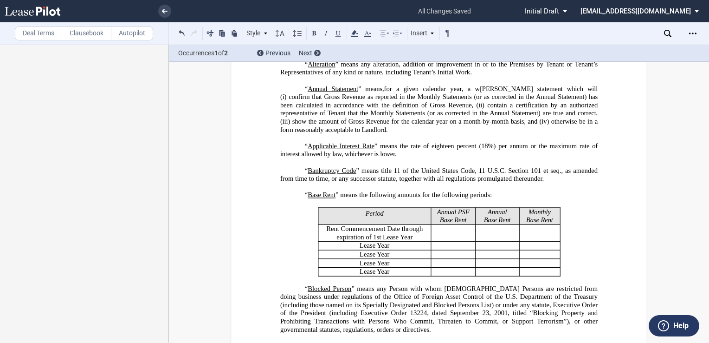
scroll to position [45, 0]
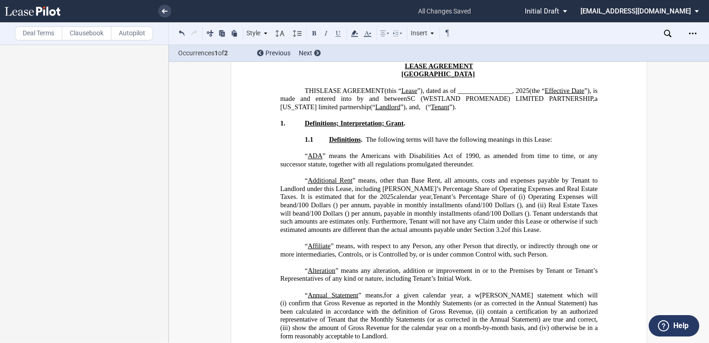
click at [302, 161] on p "“ ADA ” means the Americans with Disabilities Act of 1990, as amended from time…" at bounding box center [439, 160] width 318 height 16
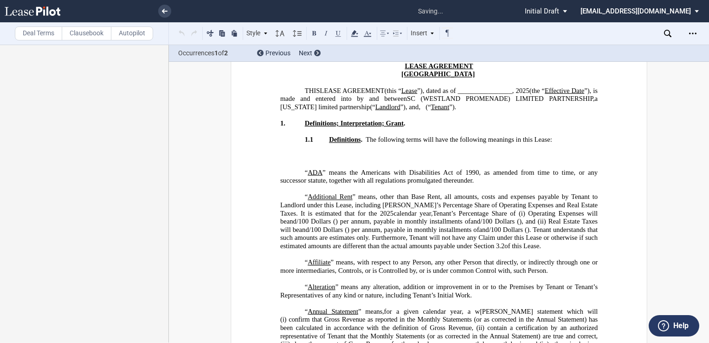
click at [300, 160] on p "﻿" at bounding box center [439, 156] width 318 height 8
click at [306, 160] on p "﻿" at bounding box center [439, 156] width 318 height 8
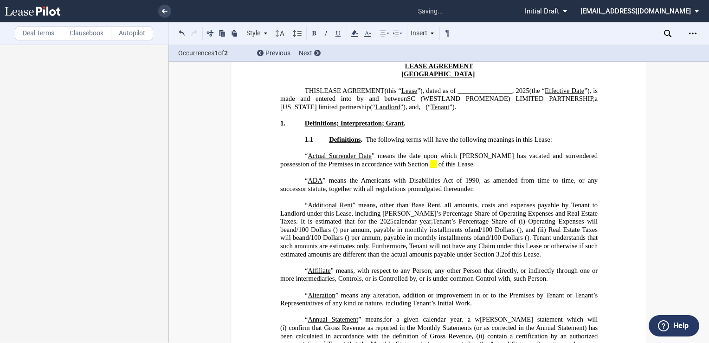
click at [430, 168] on span "__" at bounding box center [433, 164] width 7 height 8
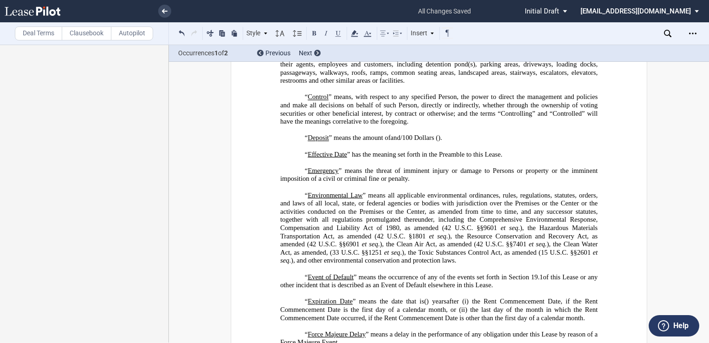
scroll to position [835, 0]
click at [302, 159] on p "“ Effective Date ” has the meaning set forth in the Preamble to this Lease." at bounding box center [439, 154] width 318 height 8
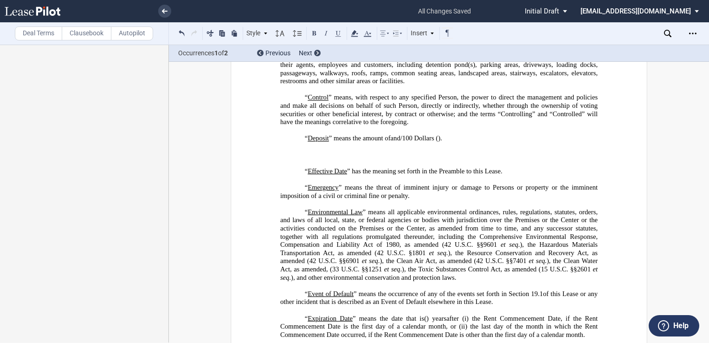
click at [304, 159] on p "﻿" at bounding box center [439, 154] width 318 height 8
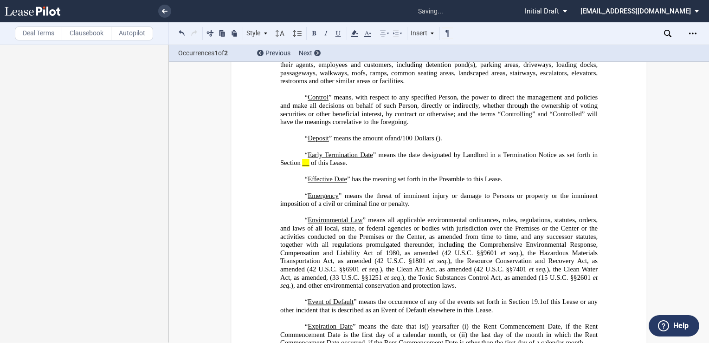
click at [303, 167] on span "__" at bounding box center [306, 163] width 7 height 8
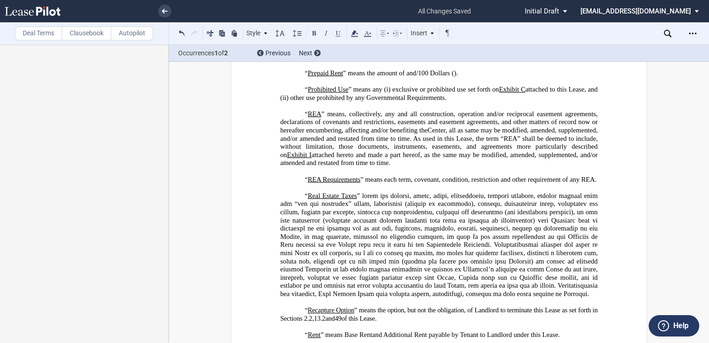
scroll to position [2552, 0]
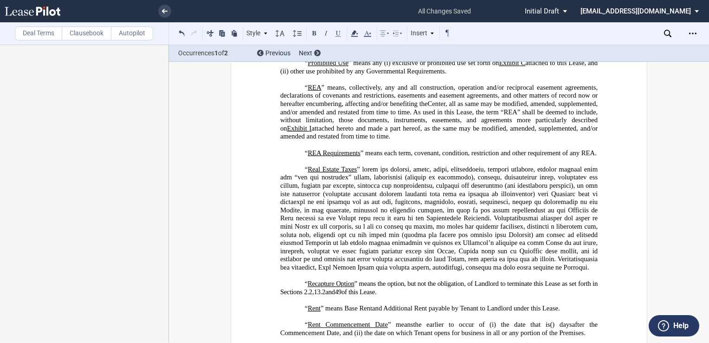
click at [480, 75] on p "“ Prohibited Use ” means any (i) exclusive or prohibited use set forth on Exhib…" at bounding box center [439, 67] width 318 height 16
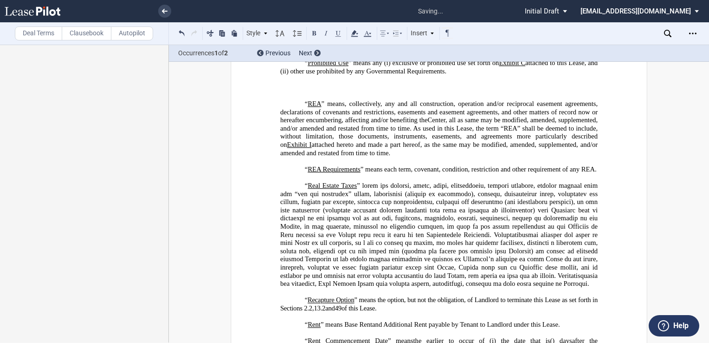
click at [306, 92] on p "﻿" at bounding box center [439, 88] width 318 height 8
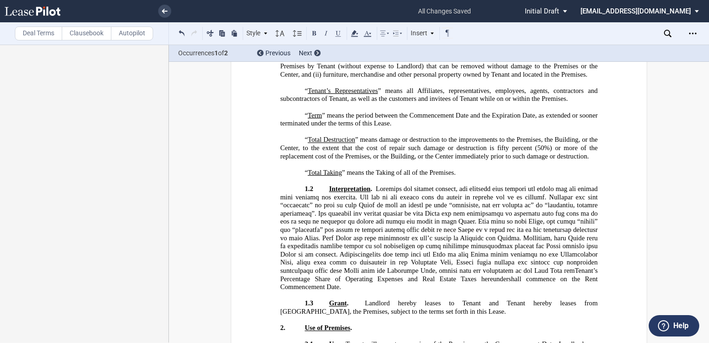
scroll to position [3388, 0]
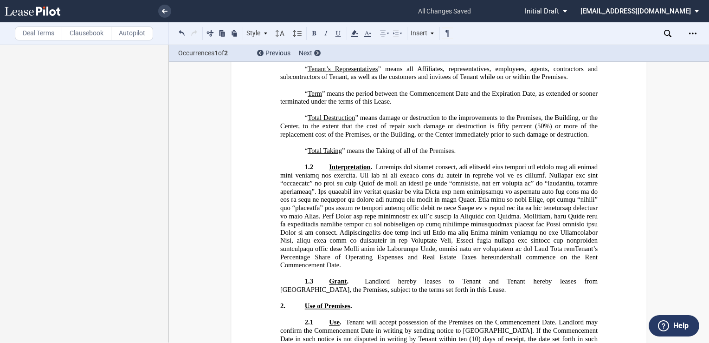
click at [399, 105] on p "“ Term ” means the period between the Commencement Date and the Expiration Date…" at bounding box center [439, 97] width 318 height 16
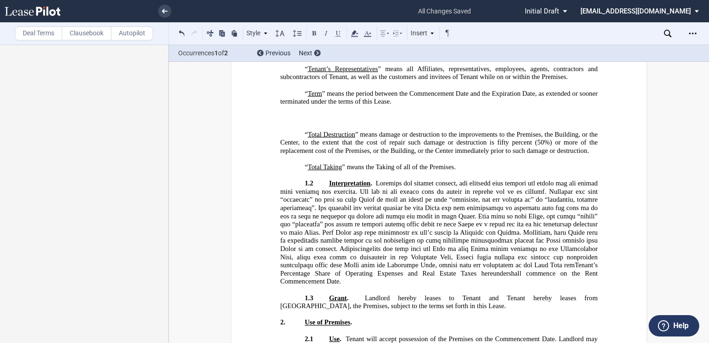
click at [306, 122] on p "﻿" at bounding box center [439, 118] width 318 height 8
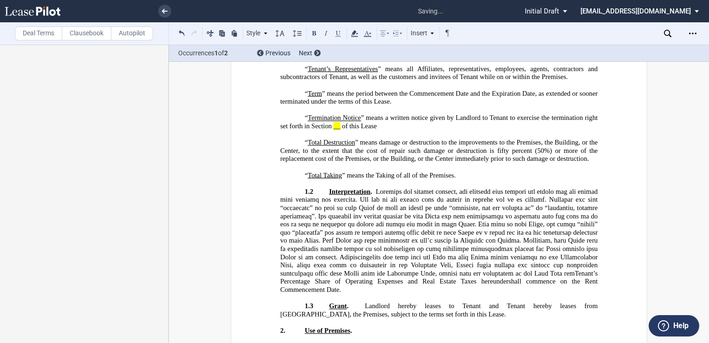
click at [334, 130] on span "__" at bounding box center [337, 126] width 7 height 8
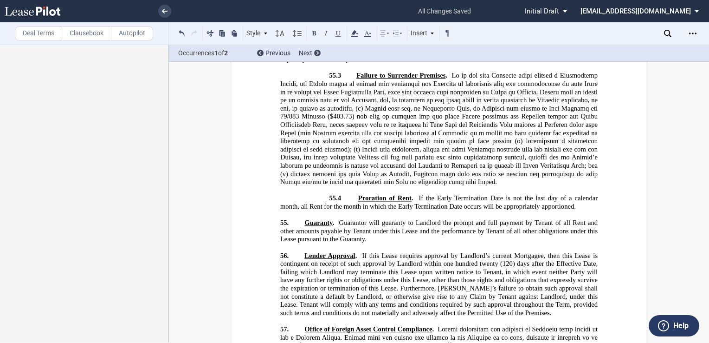
scroll to position [14270, 0]
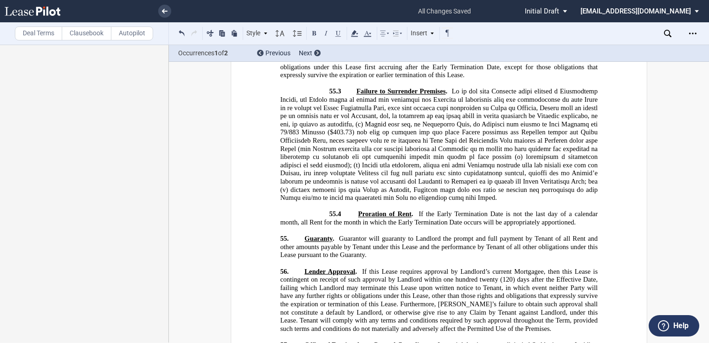
click at [301, 234] on p "55. Guaranty . Guarantor will guaranty to Landlord the prompt and full payment …" at bounding box center [439, 246] width 318 height 25
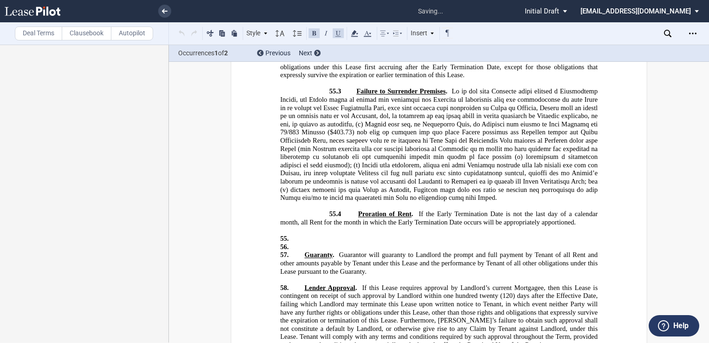
click at [303, 243] on p "56. ﻿" at bounding box center [439, 247] width 318 height 8
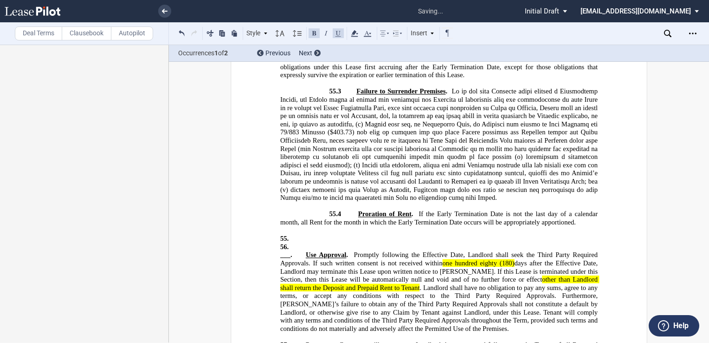
click at [306, 251] on span "Use Approval" at bounding box center [326, 255] width 40 height 8
click at [182, 31] on button at bounding box center [181, 32] width 11 height 11
click at [287, 251] on span "___." at bounding box center [286, 255] width 12 height 8
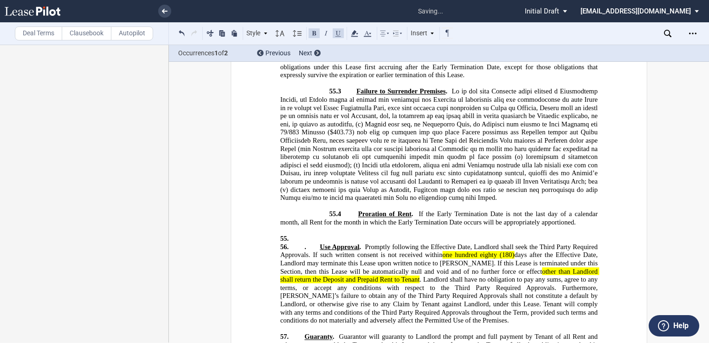
click at [320, 243] on span "Use Approval" at bounding box center [339, 247] width 39 height 8
click at [303, 234] on p "55. ﻿" at bounding box center [439, 238] width 318 height 8
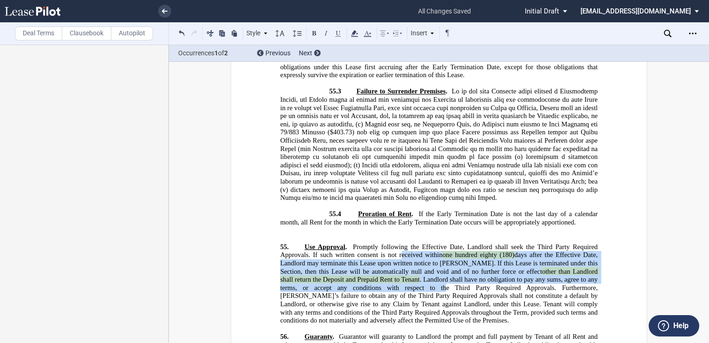
drag, startPoint x: 385, startPoint y: 239, endPoint x: 396, endPoint y: 202, distance: 37.9
click at [396, 243] on span "Use Approval . Promptly following the Effective Date, Landlord shall seek the T…" at bounding box center [439, 283] width 319 height 81
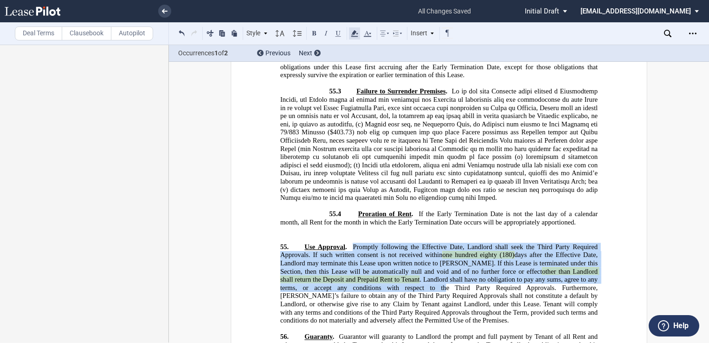
click at [350, 30] on icon at bounding box center [354, 33] width 11 height 11
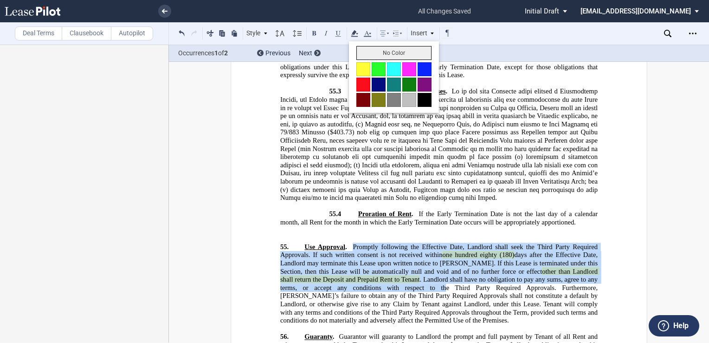
click at [368, 54] on button "No Color" at bounding box center [394, 53] width 75 height 14
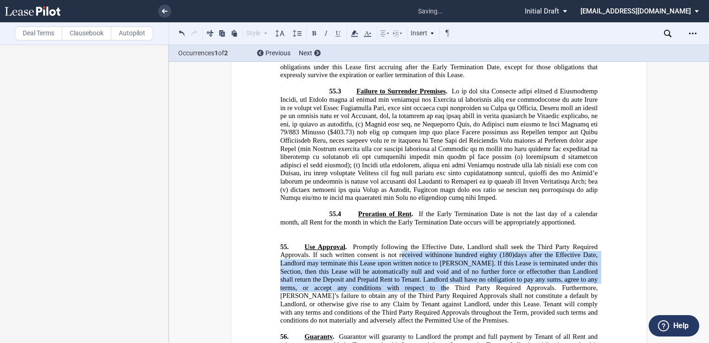
click at [372, 267] on span "other than Landlord shall return the Deposit and Prepaid Rent to Tenant" at bounding box center [439, 275] width 319 height 16
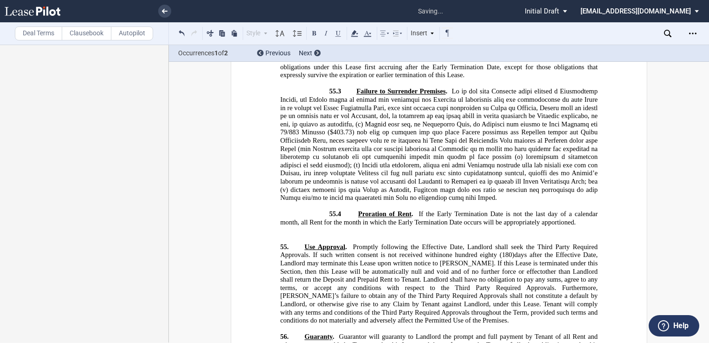
click at [383, 275] on span ". Landlord shall have no obligation to pay any sums, agree to any terms, or acc…" at bounding box center [439, 299] width 319 height 49
click at [585, 210] on p "55.4 Proration of Rent . If the Early Termination Date is not the last day of a…" at bounding box center [439, 218] width 318 height 16
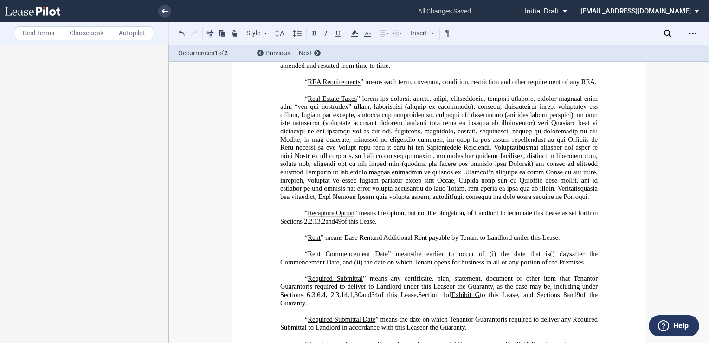
scroll to position [2601, 0]
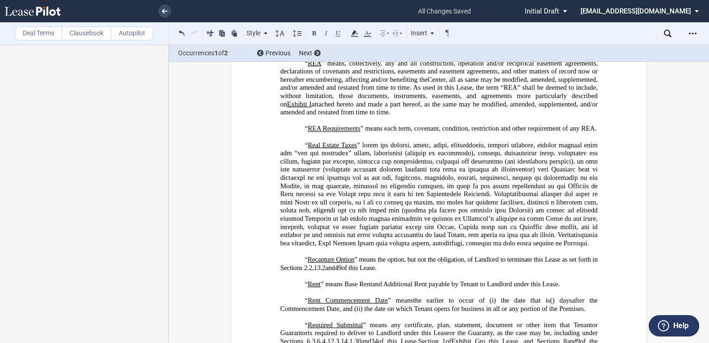
click at [441, 18] on span "exclusive or prohibited use set forth on" at bounding box center [445, 14] width 107 height 8
drag, startPoint x: 351, startPoint y: 118, endPoint x: 454, endPoint y: 127, distance: 103.0
click at [454, 26] on span "“ Prohibited Use ” means any (i) exclusive or prohibited use set forth on Exhib…" at bounding box center [439, 18] width 319 height 16
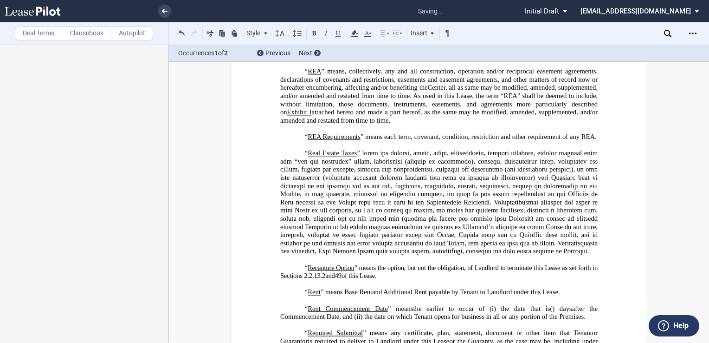
click at [303, 34] on span "____" at bounding box center [309, 29] width 13 height 7
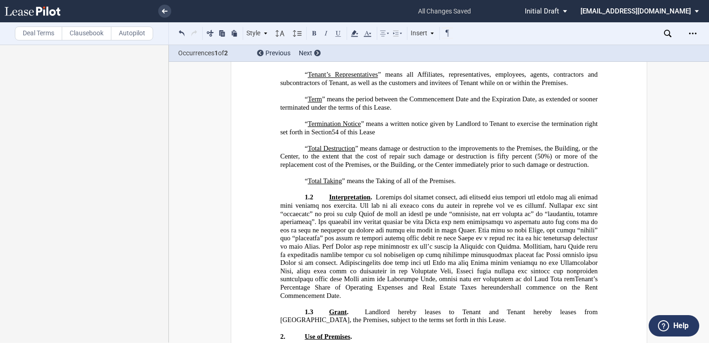
scroll to position [3436, 0]
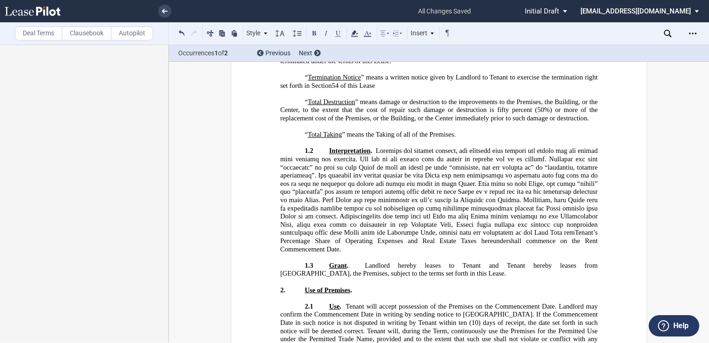
click at [384, 90] on p "﻿ “ Termination Notice ” means a written notice given by Landlord to Tenant to …" at bounding box center [439, 81] width 318 height 16
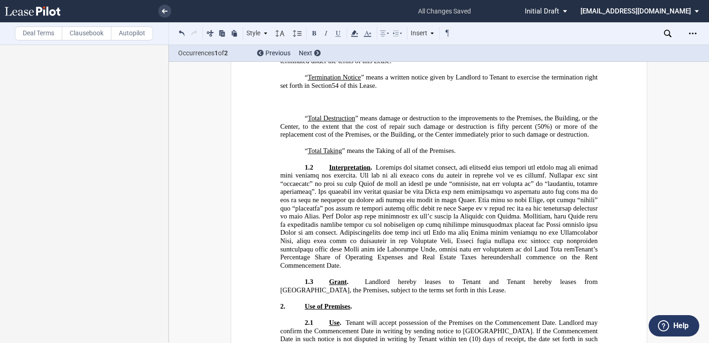
click at [306, 106] on p "﻿" at bounding box center [439, 102] width 318 height 8
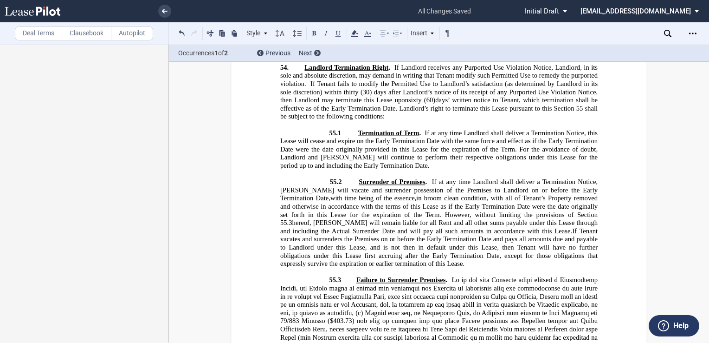
scroll to position [14076, 0]
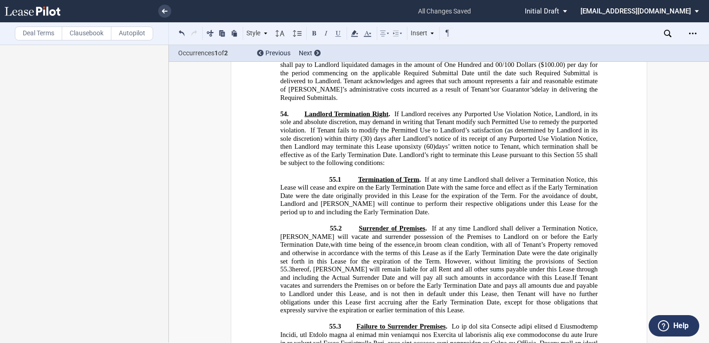
click at [331, 175] on span "55.1" at bounding box center [336, 179] width 12 height 8
click at [333, 224] on span "55.2" at bounding box center [336, 228] width 12 height 8
click at [332, 322] on span "55.3" at bounding box center [336, 326] width 12 height 8
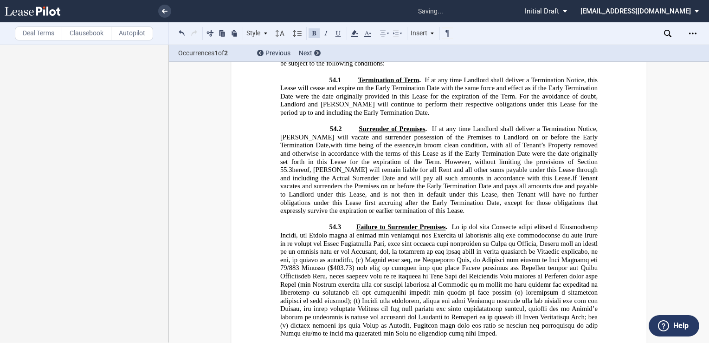
scroll to position [14215, 0]
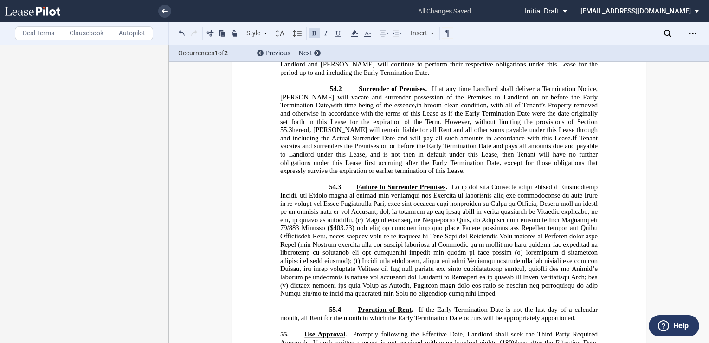
click at [331, 305] on span "55.4" at bounding box center [336, 309] width 12 height 8
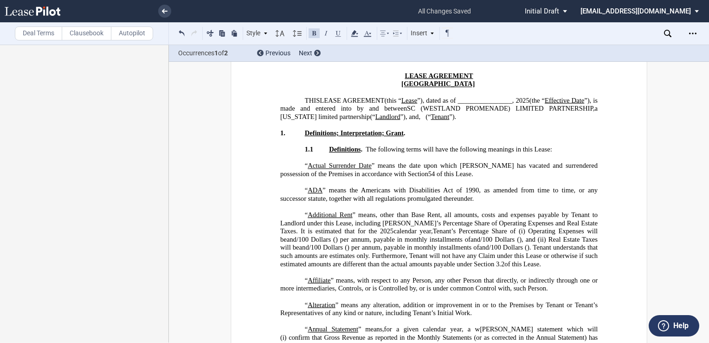
scroll to position [0, 0]
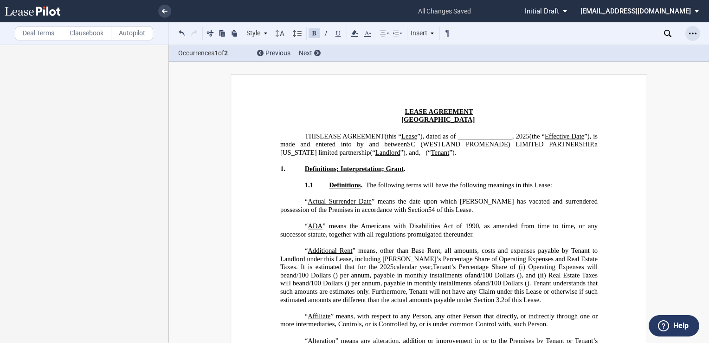
click at [691, 33] on icon "Open Lease options menu" at bounding box center [692, 33] width 7 height 7
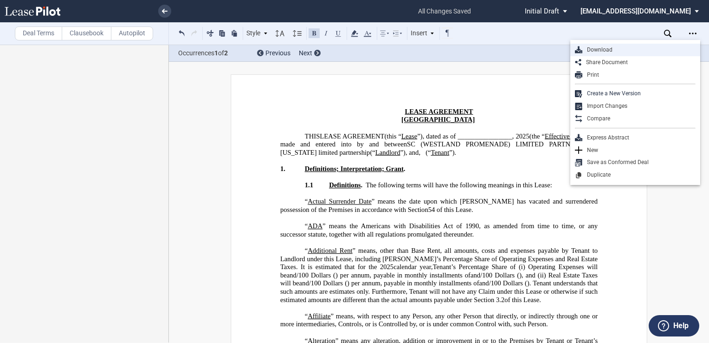
click at [637, 49] on div "Download" at bounding box center [639, 50] width 113 height 8
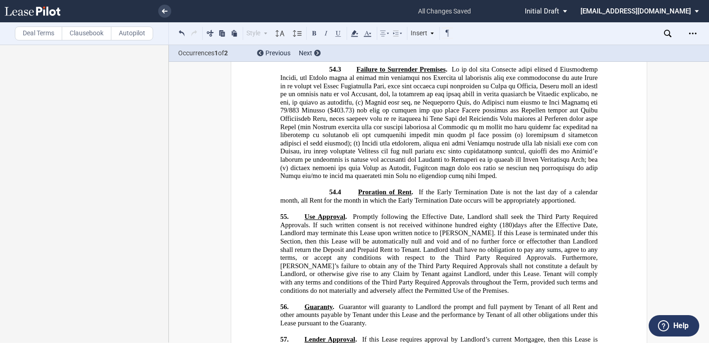
scroll to position [14348, 0]
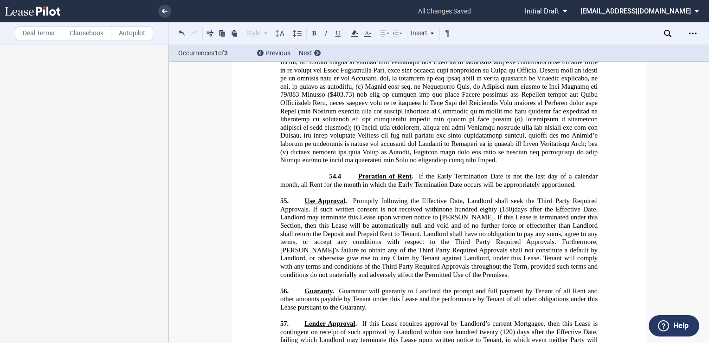
click at [305, 287] on span "Guaranty" at bounding box center [319, 291] width 28 height 8
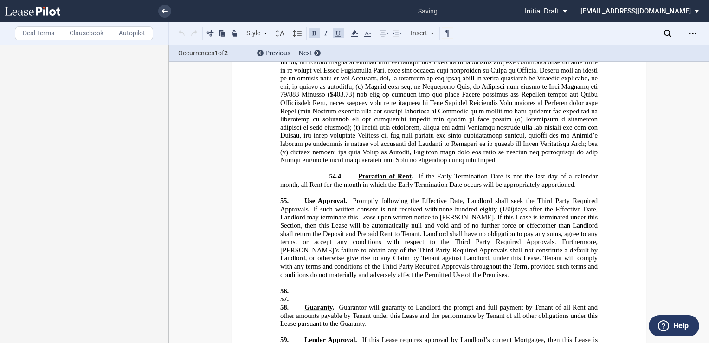
click at [304, 295] on p "57. ﻿" at bounding box center [439, 299] width 318 height 8
click at [76, 32] on label "Clausebook" at bounding box center [87, 33] width 50 height 14
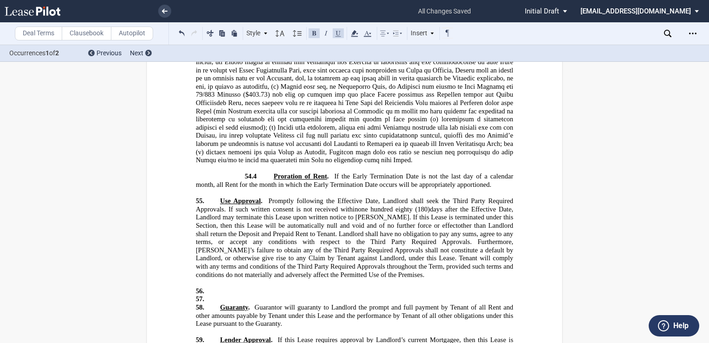
click at [76, 32] on label "Clausebook" at bounding box center [87, 33] width 50 height 14
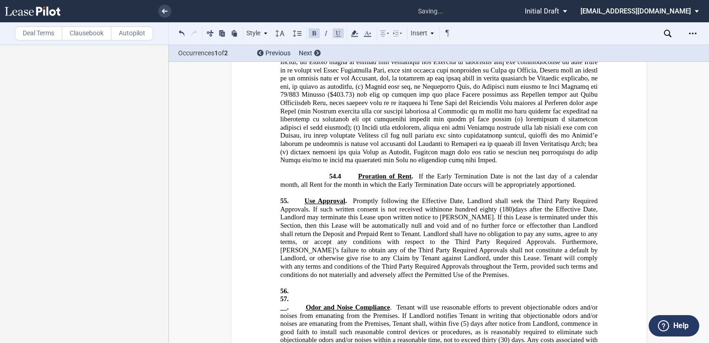
click at [286, 303] on span "__." at bounding box center [284, 307] width 8 height 8
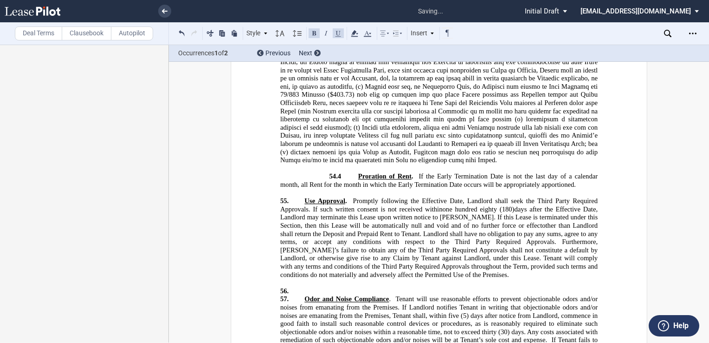
click at [298, 287] on p "56. ﻿" at bounding box center [439, 291] width 318 height 8
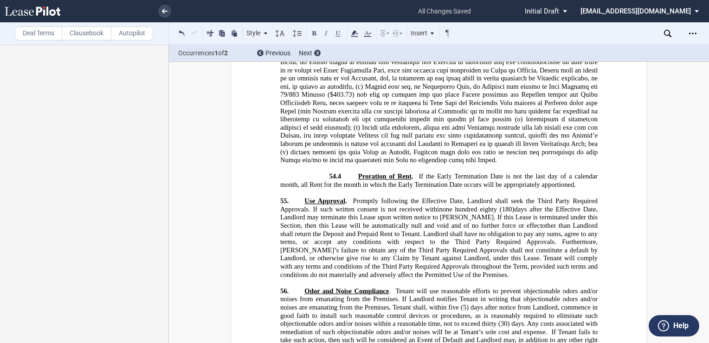
click at [666, 33] on icon at bounding box center [667, 33] width 7 height 7
click at [485, 39] on md-toolbar "Deal Terms Clausebook Autopilot Style Section 1 Subsection 1.1 Subsection 1.1.1…" at bounding box center [354, 33] width 709 height 23
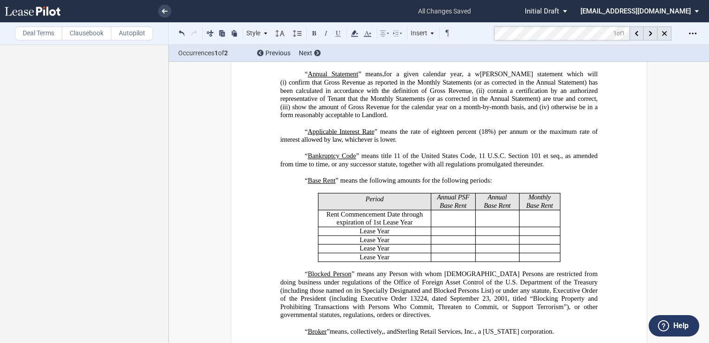
scroll to position [290, 0]
click at [299, 63] on p "“ Alteration ” means any alteration, addition or improvement in or to the Premi…" at bounding box center [439, 54] width 318 height 16
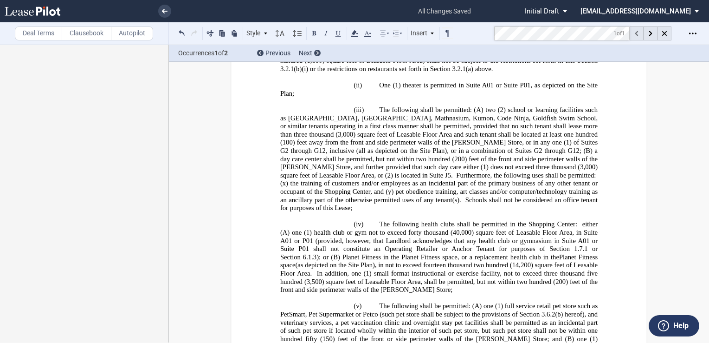
scroll to position [24367, 0]
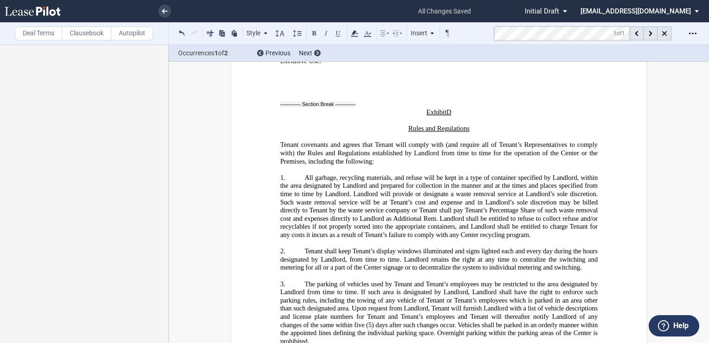
click at [81, 33] on label "Clausebook" at bounding box center [87, 33] width 50 height 14
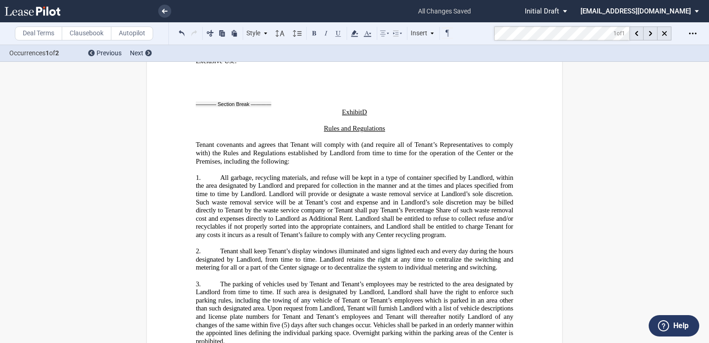
click at [81, 33] on label "Clausebook" at bounding box center [87, 33] width 50 height 14
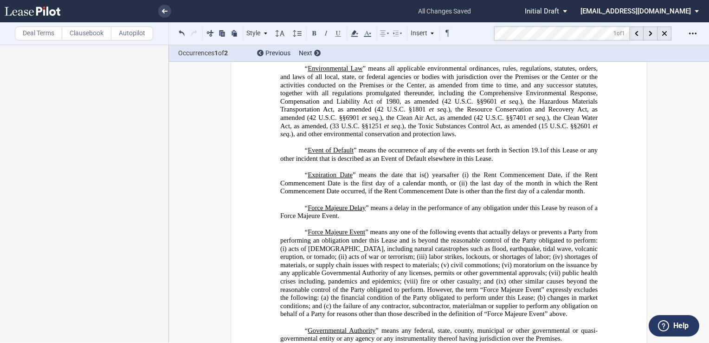
scroll to position [1005, 0]
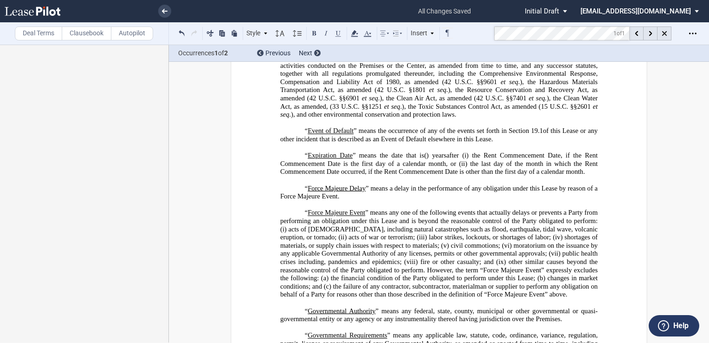
click at [589, 176] on p "“ Expiration Date ” means the date that is ﻿ ﻿ ( ﻿ ﻿ ) year s and ﻿ ﻿ ( ﻿ ﻿ ) m…" at bounding box center [439, 163] width 318 height 25
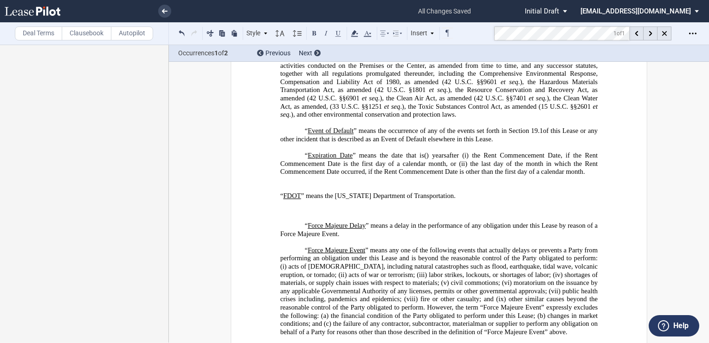
click at [303, 192] on p "﻿" at bounding box center [439, 188] width 318 height 8
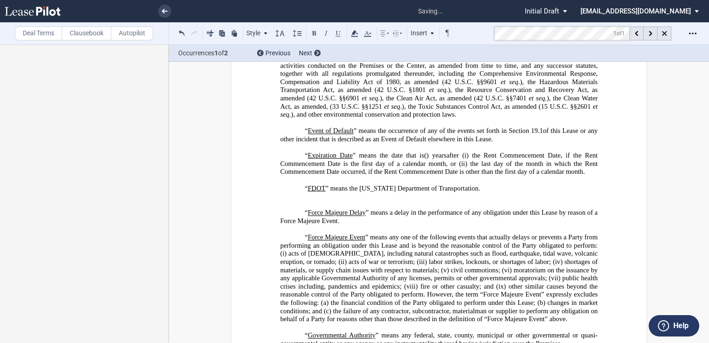
click at [302, 201] on p "﻿" at bounding box center [439, 196] width 318 height 8
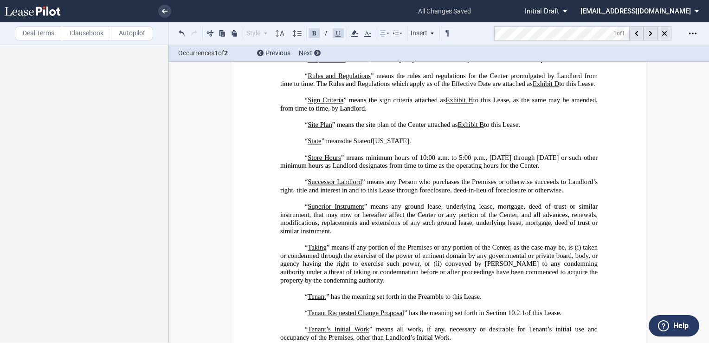
scroll to position [2955, 0]
click at [581, 65] on p "“ Requirements ” means, collectively, any Governmental Requirements and/or REA …" at bounding box center [439, 60] width 318 height 8
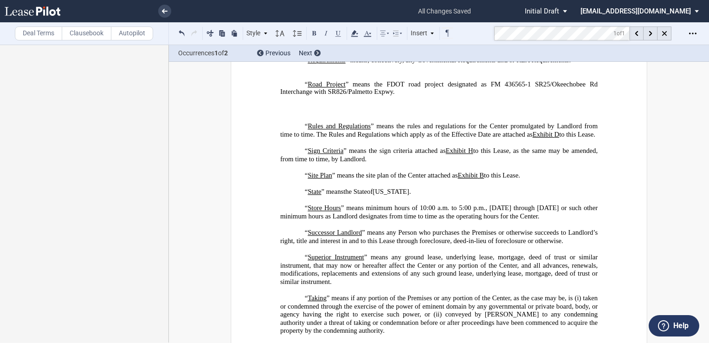
click at [298, 73] on p "﻿" at bounding box center [439, 69] width 318 height 8
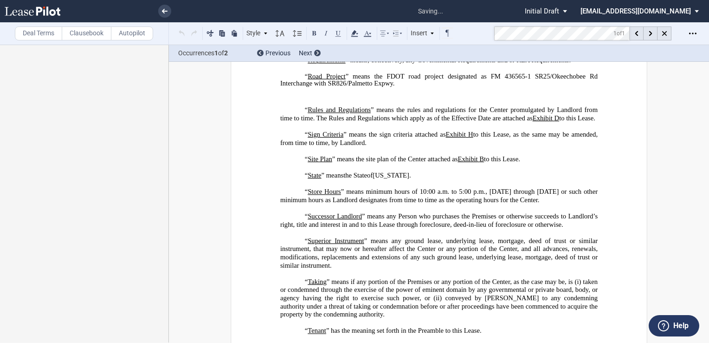
click at [300, 100] on p "﻿" at bounding box center [439, 96] width 318 height 7
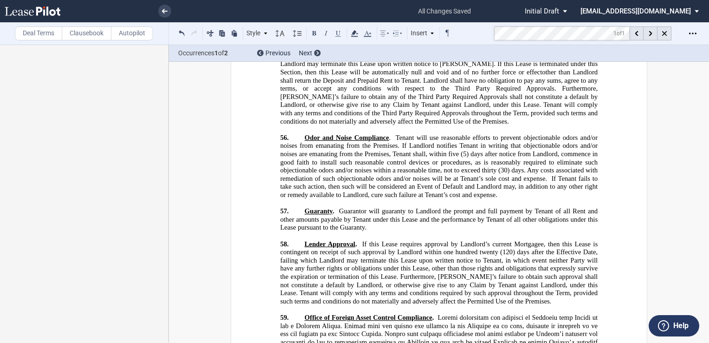
scroll to position [14554, 0]
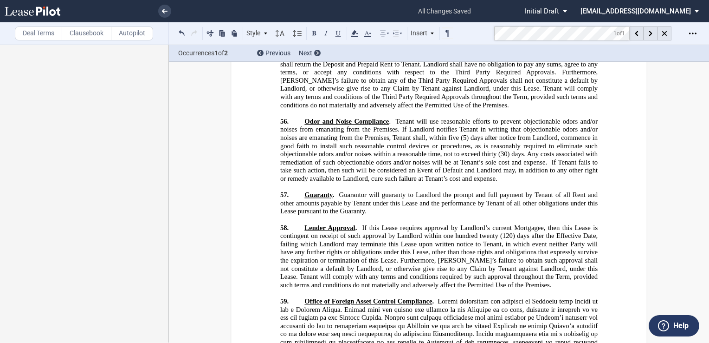
click at [303, 191] on p "57. Guaranty . Guarantor will guaranty to Landlord the prompt and full payment …" at bounding box center [439, 203] width 318 height 25
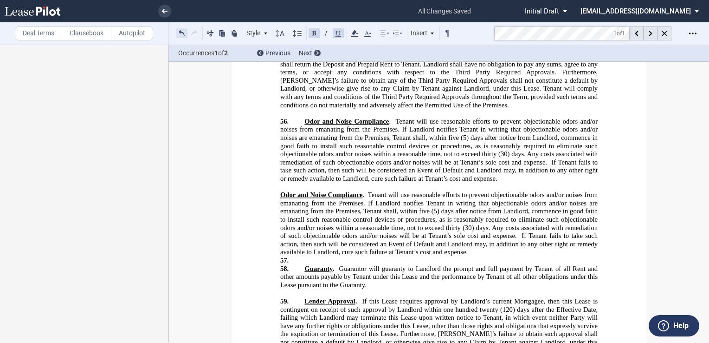
click at [181, 31] on button at bounding box center [181, 32] width 11 height 11
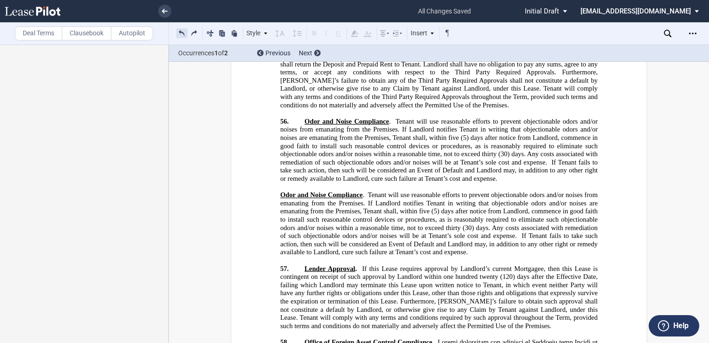
click at [181, 31] on button at bounding box center [181, 32] width 11 height 11
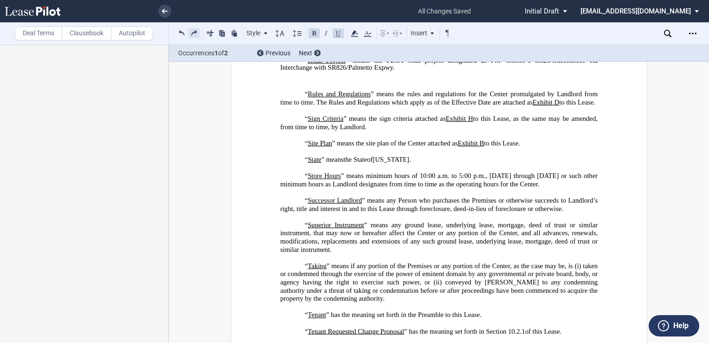
click at [196, 31] on button at bounding box center [193, 32] width 11 height 11
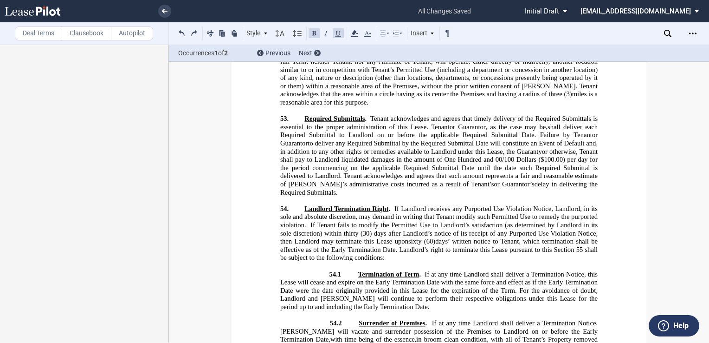
scroll to position [14017, 0]
click at [305, 271] on p "54.1 Termination of Term . If at any time Landlord shall deliver a Termination …" at bounding box center [439, 291] width 318 height 41
click at [385, 33] on icon at bounding box center [384, 33] width 11 height 11
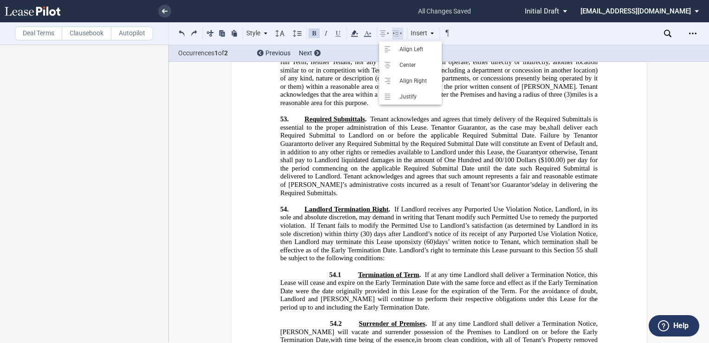
click at [403, 32] on icon at bounding box center [397, 33] width 11 height 11
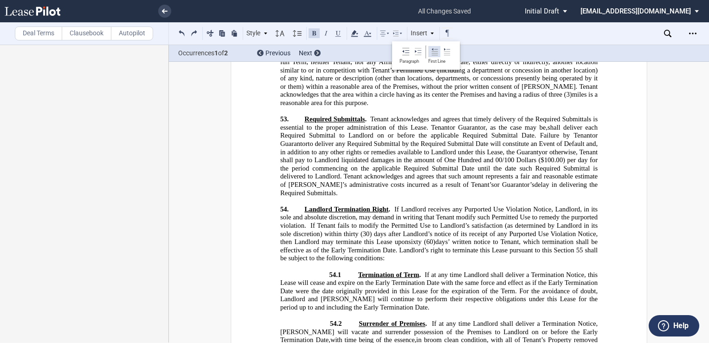
click at [433, 51] on icon at bounding box center [434, 51] width 7 height 7
click at [330, 320] on span "54.2" at bounding box center [336, 324] width 12 height 8
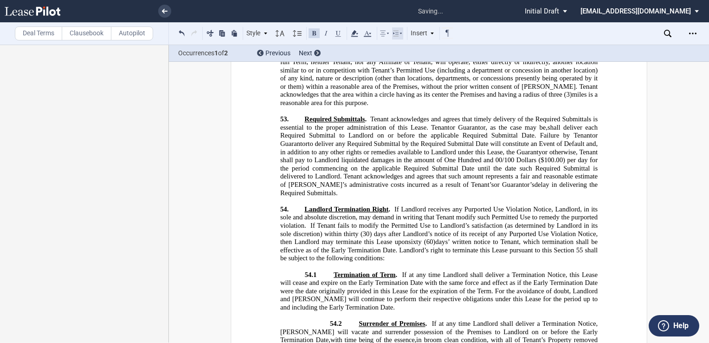
click at [399, 33] on icon at bounding box center [397, 33] width 11 height 11
click at [433, 54] on icon at bounding box center [434, 51] width 7 height 7
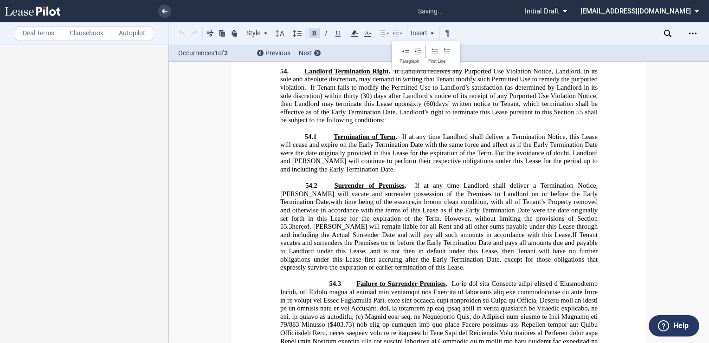
scroll to position [14156, 0]
click at [327, 279] on p "54.3 Failure to Surrender Premises ." at bounding box center [439, 336] width 318 height 114
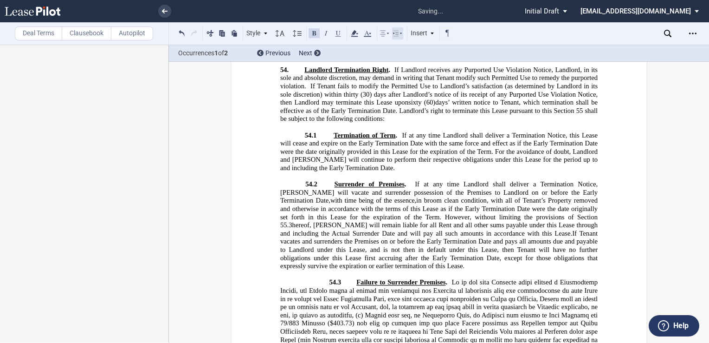
click at [399, 34] on icon at bounding box center [397, 33] width 11 height 11
click at [446, 53] on icon at bounding box center [446, 51] width 7 height 7
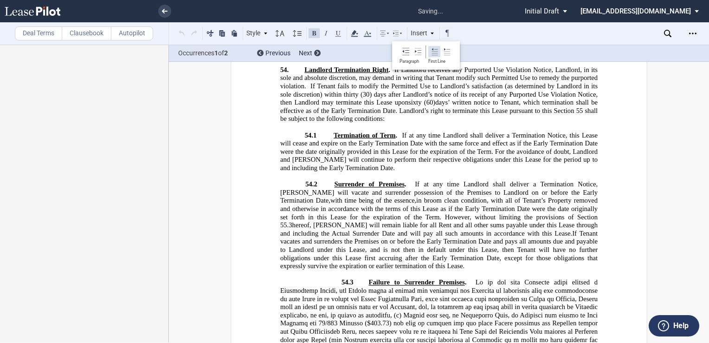
click at [432, 51] on use at bounding box center [435, 51] width 6 height 7
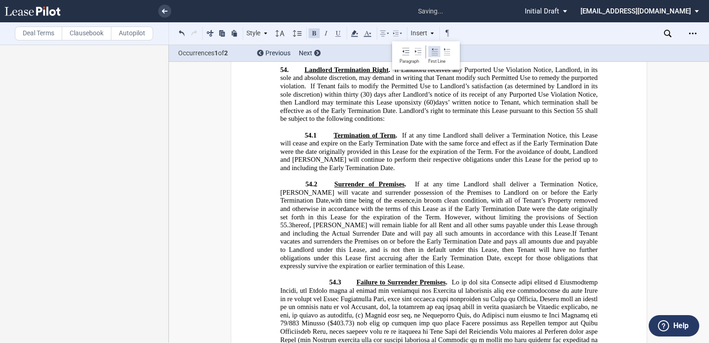
click at [433, 51] on use at bounding box center [435, 51] width 6 height 7
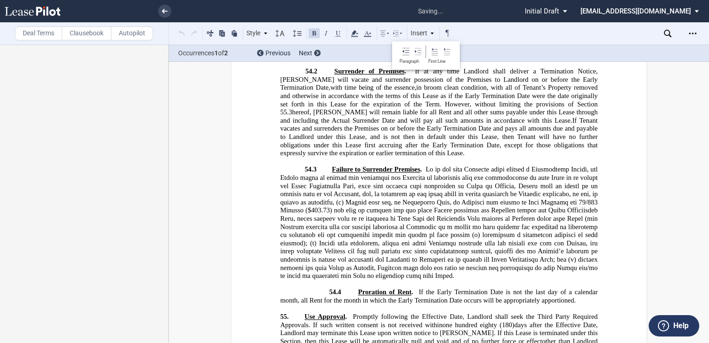
scroll to position [14295, 0]
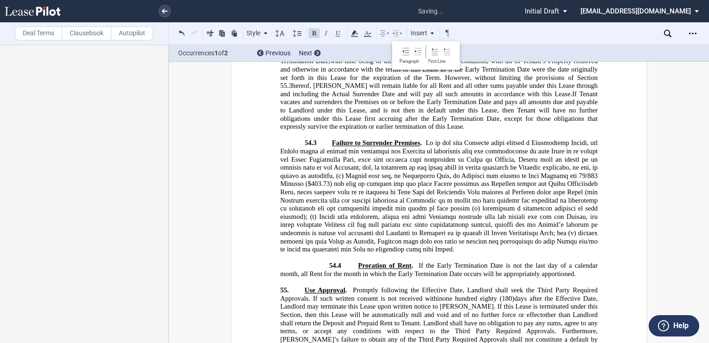
click at [326, 262] on p "54.4 Proration of Rent . If the Early Termination Date is not the last day of a…" at bounding box center [439, 270] width 318 height 16
click at [398, 36] on icon at bounding box center [397, 33] width 11 height 11
click at [431, 50] on icon at bounding box center [434, 51] width 7 height 7
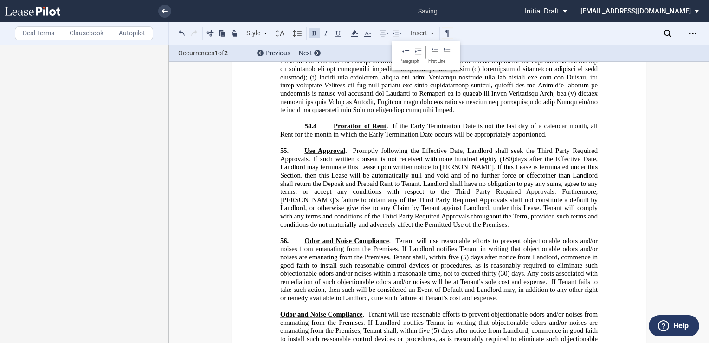
scroll to position [14481, 0]
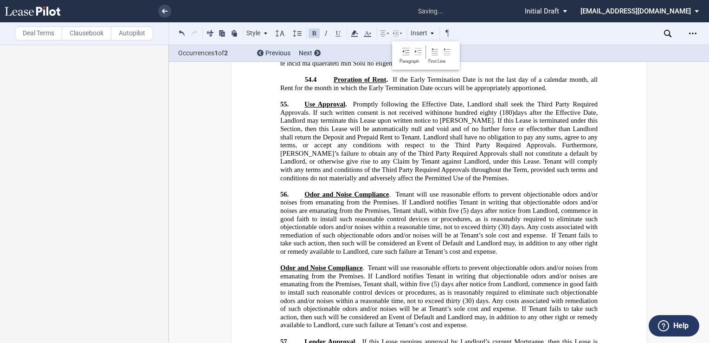
click at [504, 201] on p "56. ﻿ Odor and Noise Compliance . Tenant will use reasonable efforts to prevent…" at bounding box center [439, 222] width 318 height 65
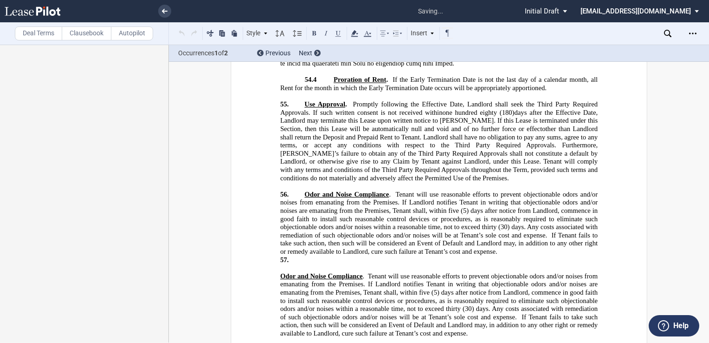
click at [277, 227] on div "LEASE AGREEMENT DEED OF LEASE WESTLAND PROMENADE [Power Center] [Lifestyle Cent…" at bounding box center [439, 151] width 417 height 29117
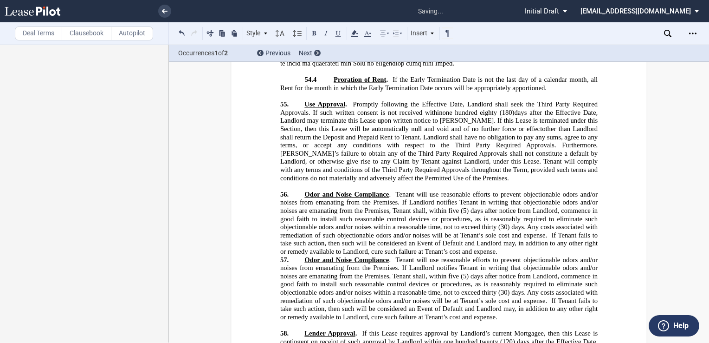
click at [515, 204] on p "56. ﻿ Odor and Noise Compliance . Tenant will use reasonable efforts to prevent…" at bounding box center [439, 222] width 318 height 65
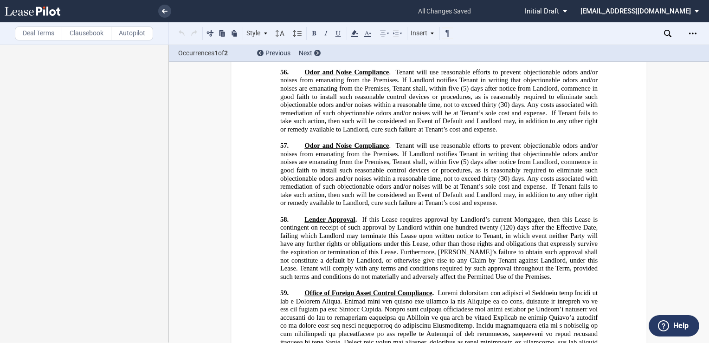
scroll to position [14620, 0]
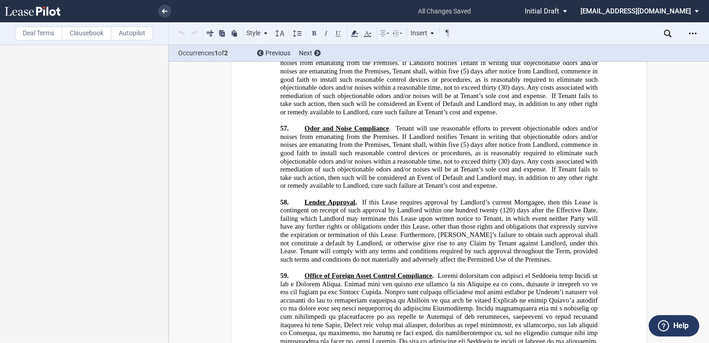
click at [302, 198] on p "58. ﻿ Lender Approval . If this Lease requires approval by Landlord’s current M…" at bounding box center [439, 230] width 318 height 65
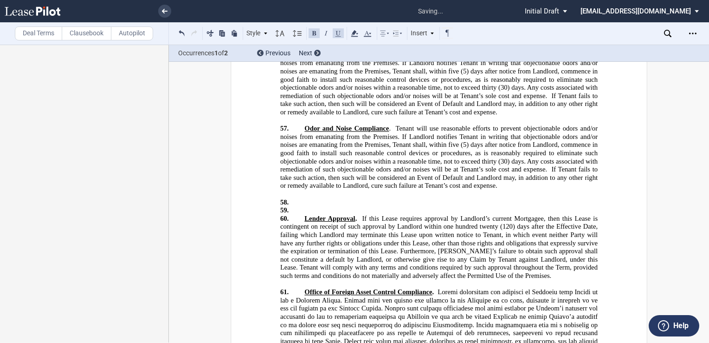
click at [303, 207] on p "59. ﻿" at bounding box center [439, 211] width 318 height 8
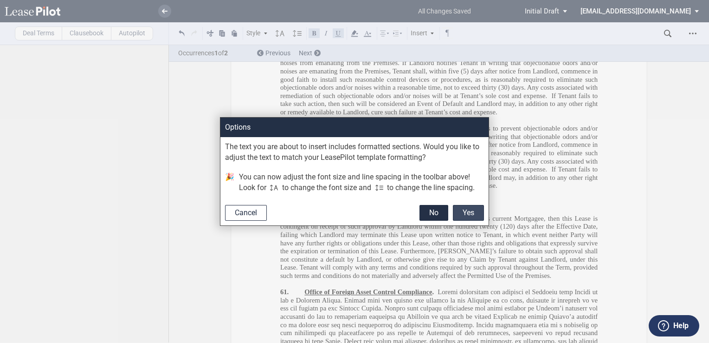
click at [462, 212] on button "Yes" at bounding box center [468, 213] width 31 height 16
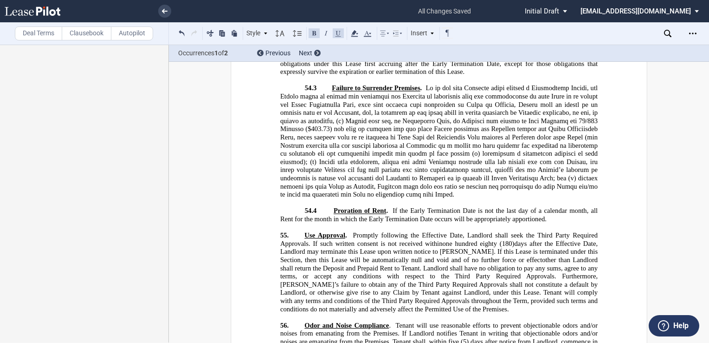
scroll to position [14342, 0]
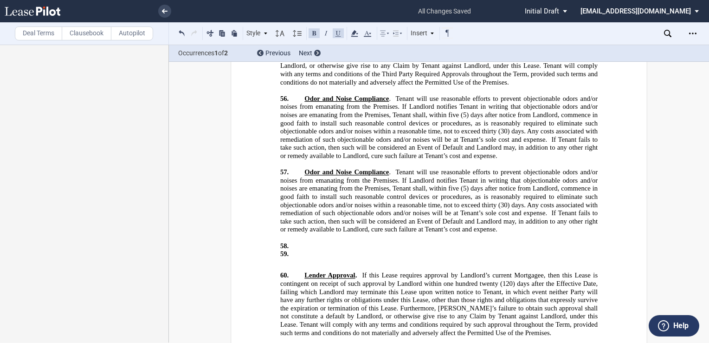
scroll to position [14574, 0]
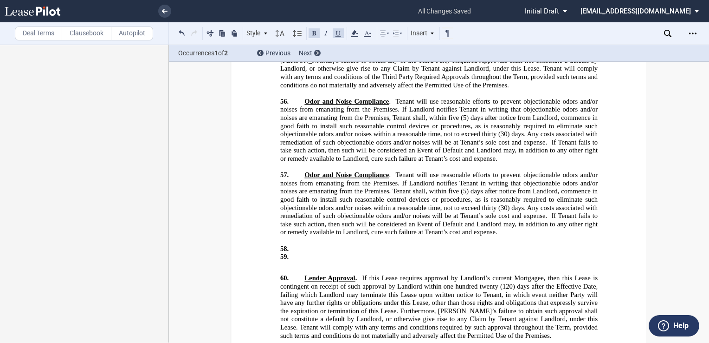
click at [311, 253] on p "59. ﻿" at bounding box center [439, 257] width 318 height 8
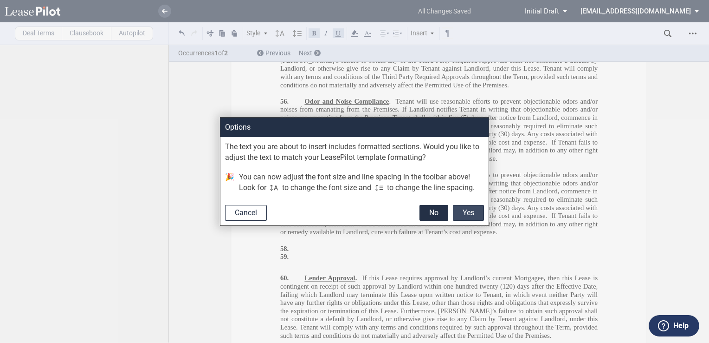
click at [470, 212] on button "Yes" at bounding box center [468, 213] width 31 height 16
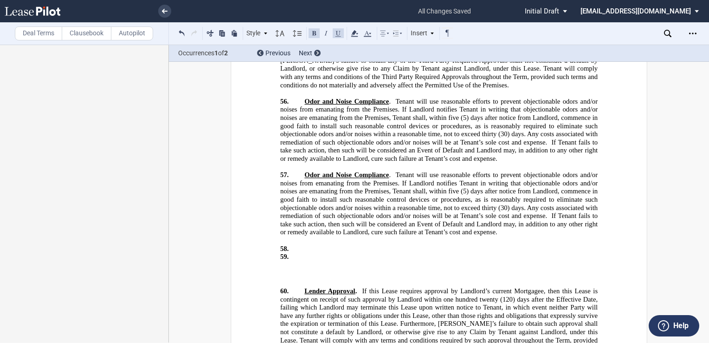
click at [316, 253] on p "59. ﻿" at bounding box center [439, 257] width 318 height 8
drag, startPoint x: 316, startPoint y: 208, endPoint x: 306, endPoint y: 206, distance: 10.4
click at [306, 253] on p "59. ﻿" at bounding box center [439, 257] width 318 height 8
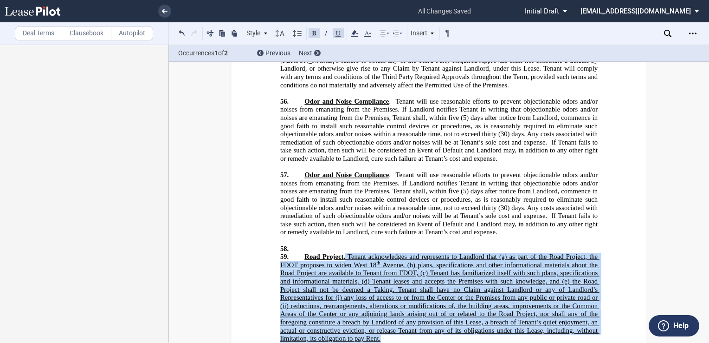
drag, startPoint x: 378, startPoint y: 290, endPoint x: 343, endPoint y: 209, distance: 88.0
click at [343, 253] on span "Tenant acknowledges and represents to Landlord that (a) as part of the Road Pro…" at bounding box center [439, 298] width 319 height 90
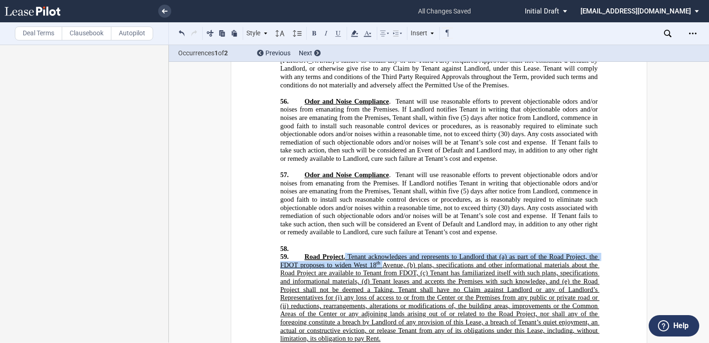
click at [355, 253] on span "Tenant acknowledges and represents to Landlord that (a) as part of the Road Pro…" at bounding box center [439, 298] width 319 height 90
click at [381, 292] on p "59. ﻿ Road Project . Tenant acknowledges and represents to Landlord that (a) as…" at bounding box center [439, 298] width 318 height 90
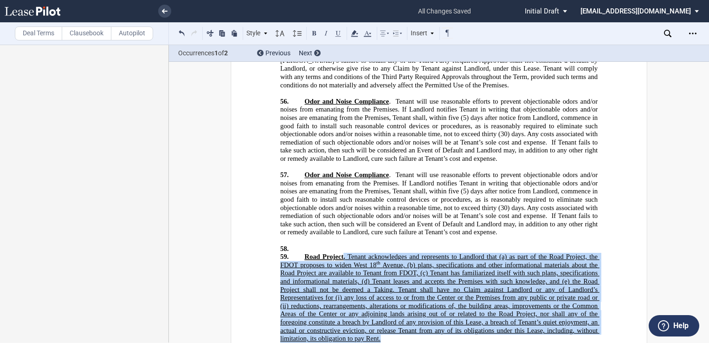
drag, startPoint x: 380, startPoint y: 291, endPoint x: 342, endPoint y: 207, distance: 92.2
click at [342, 253] on p "59. ﻿ Road Project . Tenant acknowledges and represents to Landlord that (a) as…" at bounding box center [439, 298] width 318 height 90
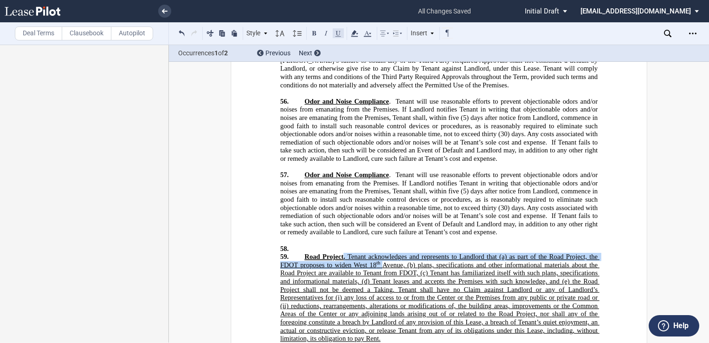
click at [339, 32] on button at bounding box center [338, 32] width 11 height 11
click at [356, 261] on span "Avenue, (b) plans, specifications and other informational materials about the R…" at bounding box center [439, 301] width 319 height 81
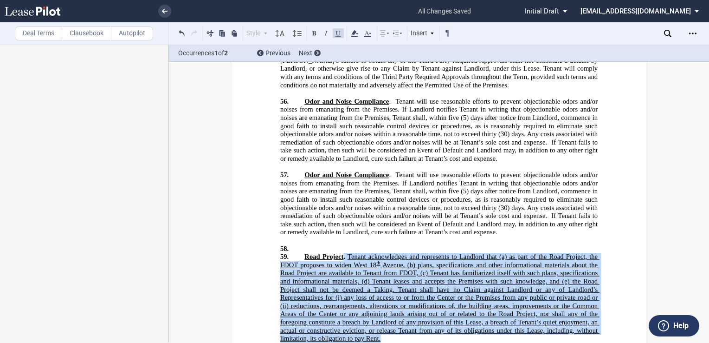
drag, startPoint x: 378, startPoint y: 291, endPoint x: 342, endPoint y: 207, distance: 91.2
click at [342, 253] on span "Road Project . Tenant acknowledges and represents to Landlord that (a) as part …" at bounding box center [439, 298] width 319 height 90
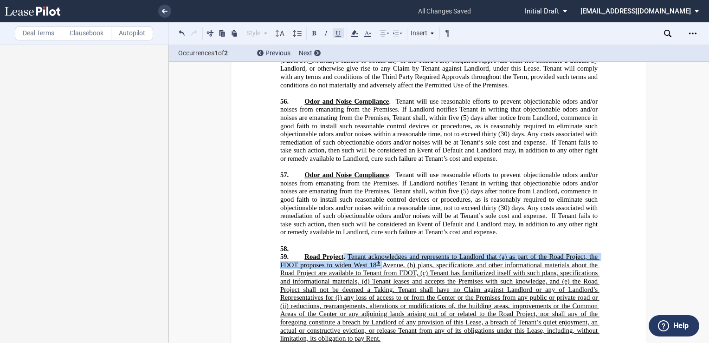
click at [338, 29] on button at bounding box center [338, 32] width 11 height 11
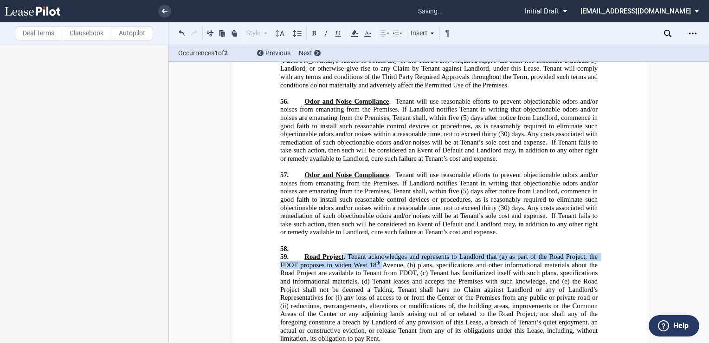
click at [314, 273] on span "Avenue, (b) plans, specifications and other informational materials about the R…" at bounding box center [439, 301] width 319 height 81
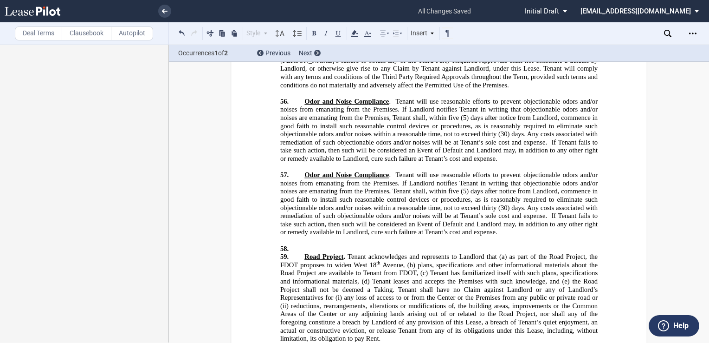
click at [302, 245] on p "58. ﻿" at bounding box center [439, 249] width 318 height 8
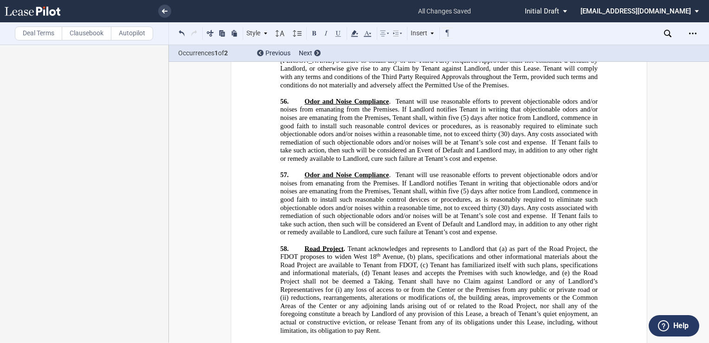
click at [314, 296] on div "!!SET_LEVEL_0!! !!LEASE_LEVEL_1!! 58. ﻿ Road Project . Tenant acknowledges and …" at bounding box center [439, 329] width 318 height 168
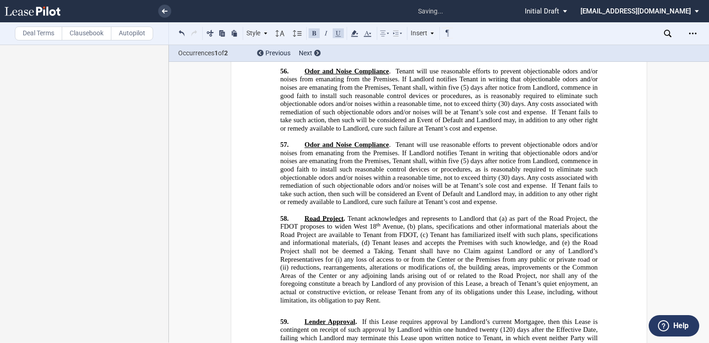
scroll to position [14620, 0]
